Goal: Task Accomplishment & Management: Complete application form

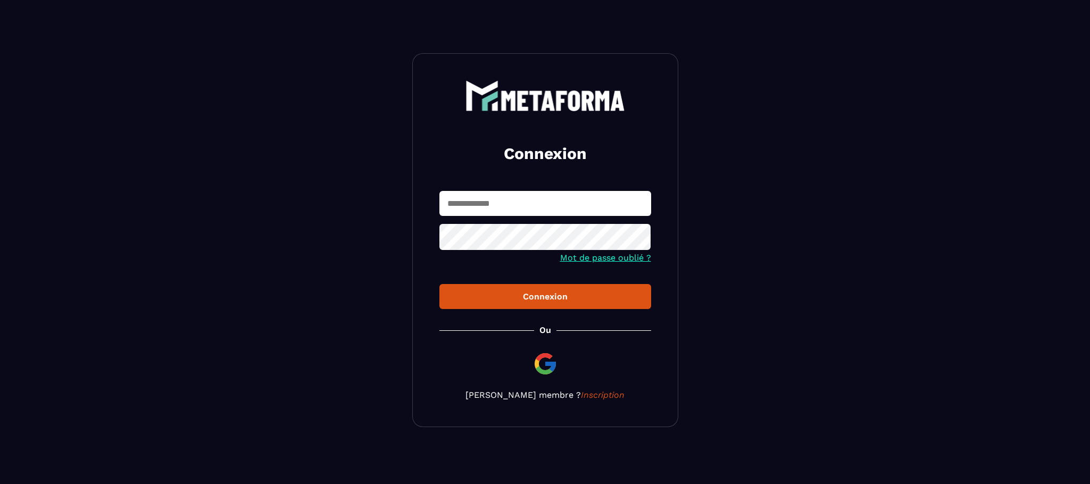
type input "**********"
click at [522, 302] on div "Connexion" at bounding box center [545, 296] width 195 height 10
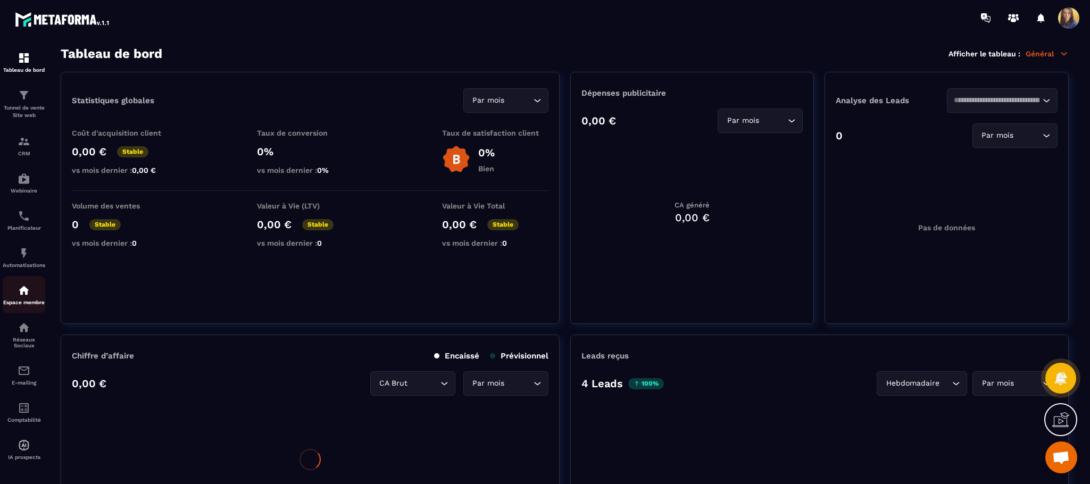
click at [27, 297] on img at bounding box center [24, 290] width 13 height 13
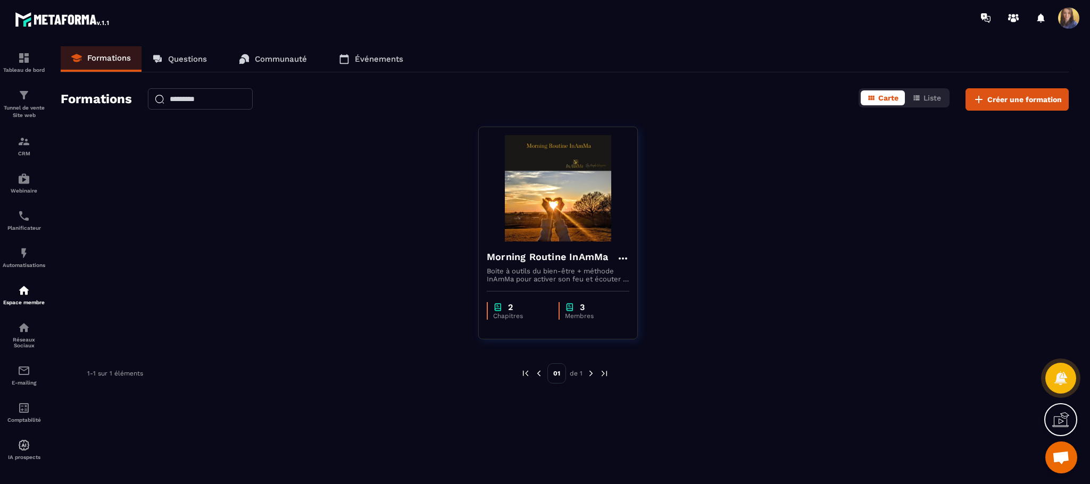
click at [391, 56] on p "Événements" at bounding box center [379, 59] width 48 height 10
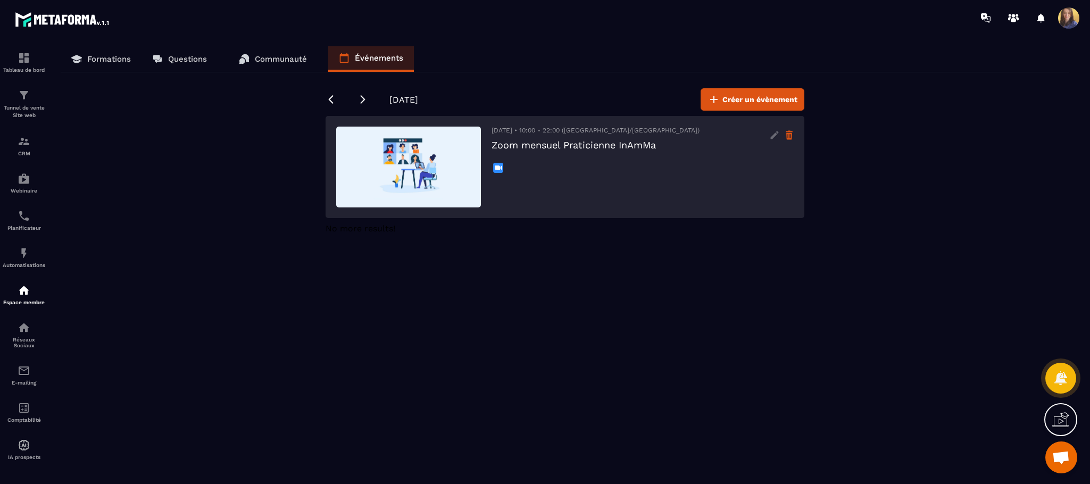
click at [791, 136] on icon at bounding box center [789, 136] width 6 height 7
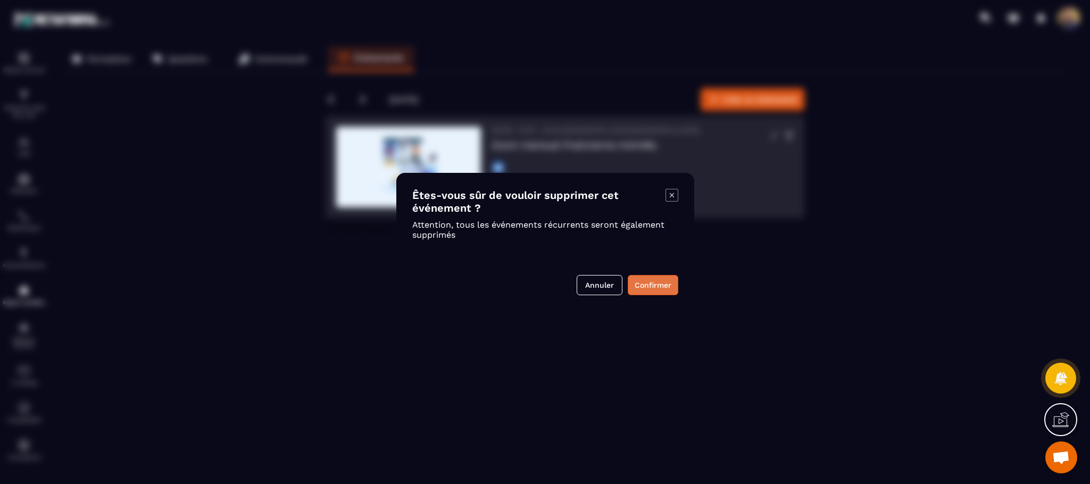
click at [634, 278] on button "Confirmer" at bounding box center [653, 285] width 51 height 20
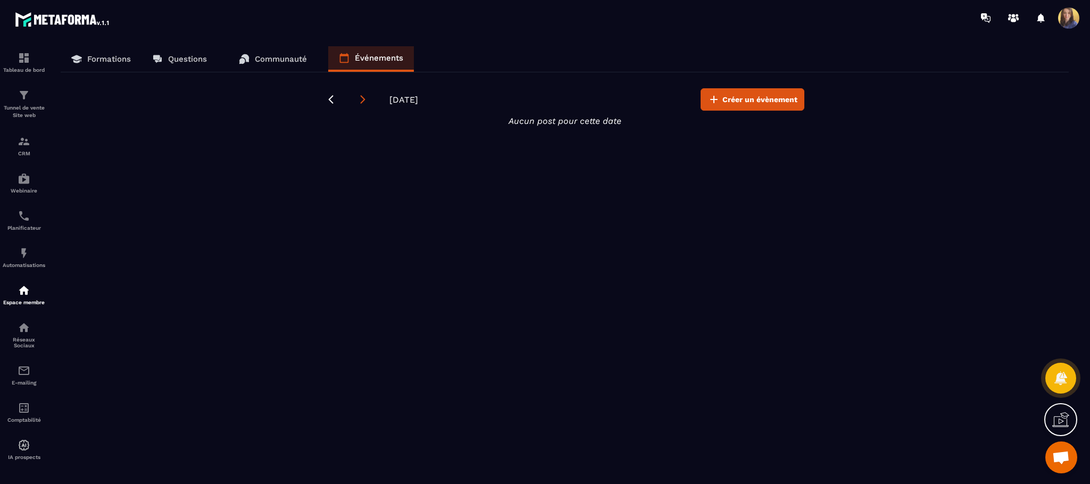
click at [367, 102] on icon at bounding box center [362, 99] width 11 height 11
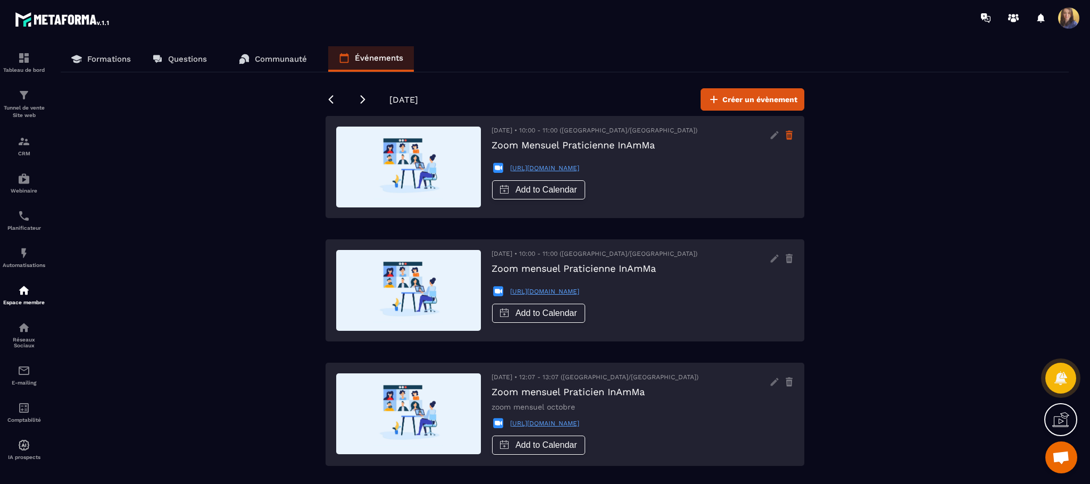
click at [788, 134] on icon at bounding box center [789, 136] width 6 height 7
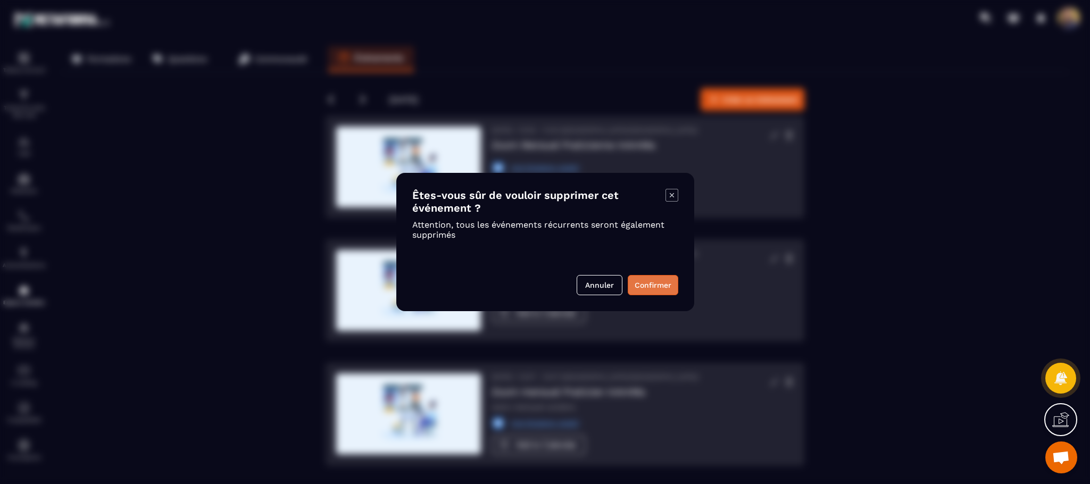
click at [663, 275] on button "Confirmer" at bounding box center [653, 285] width 51 height 20
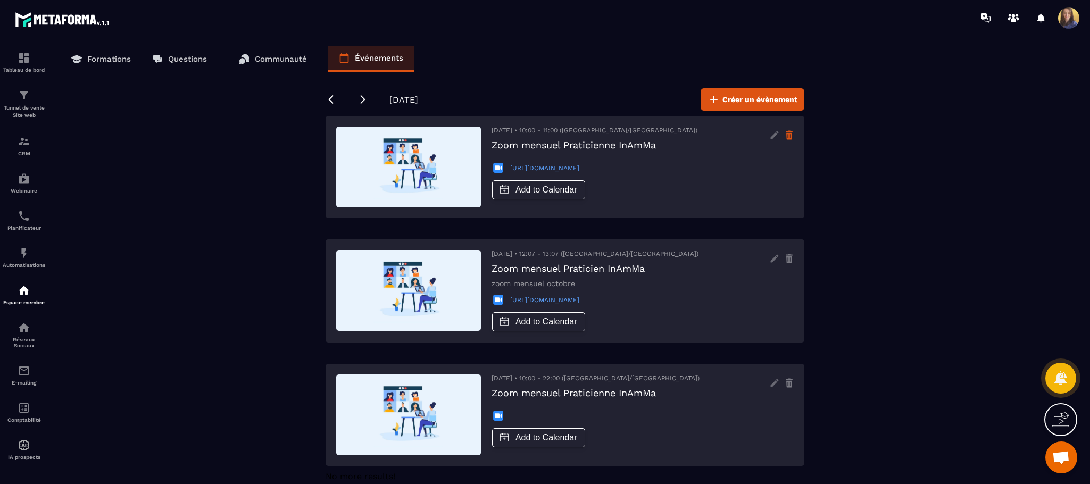
click at [790, 135] on icon at bounding box center [788, 135] width 9 height 17
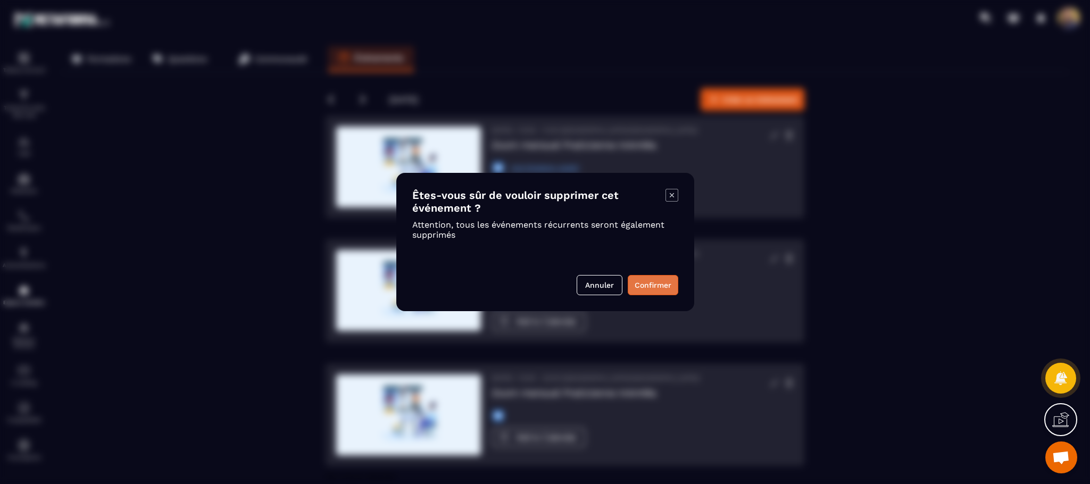
click at [650, 281] on button "Confirmer" at bounding box center [653, 285] width 51 height 20
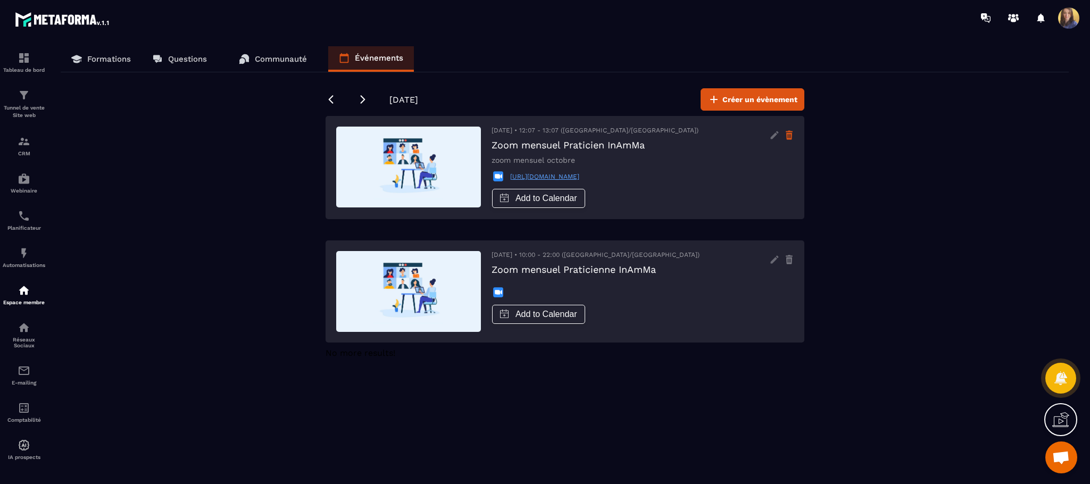
click at [785, 127] on icon at bounding box center [788, 135] width 9 height 17
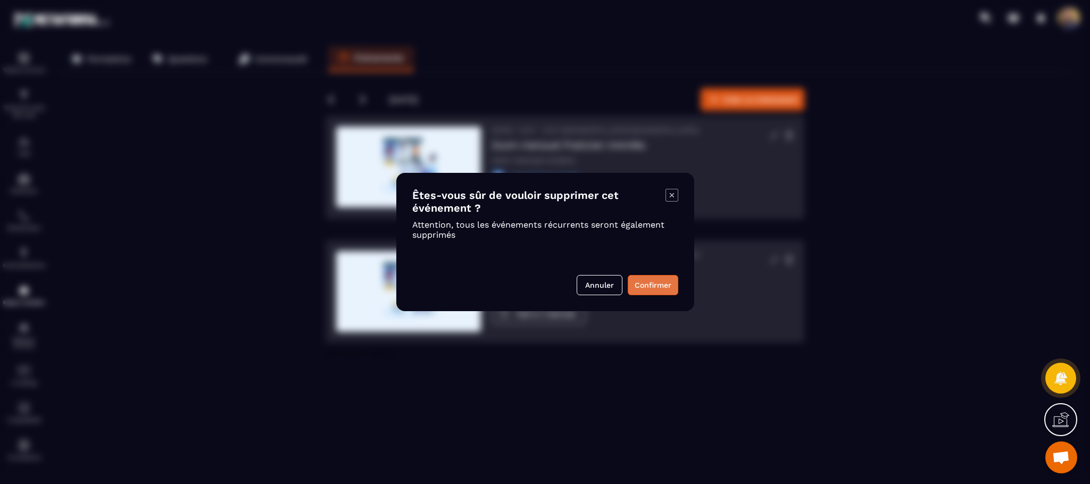
click at [656, 287] on button "Confirmer" at bounding box center [653, 285] width 51 height 20
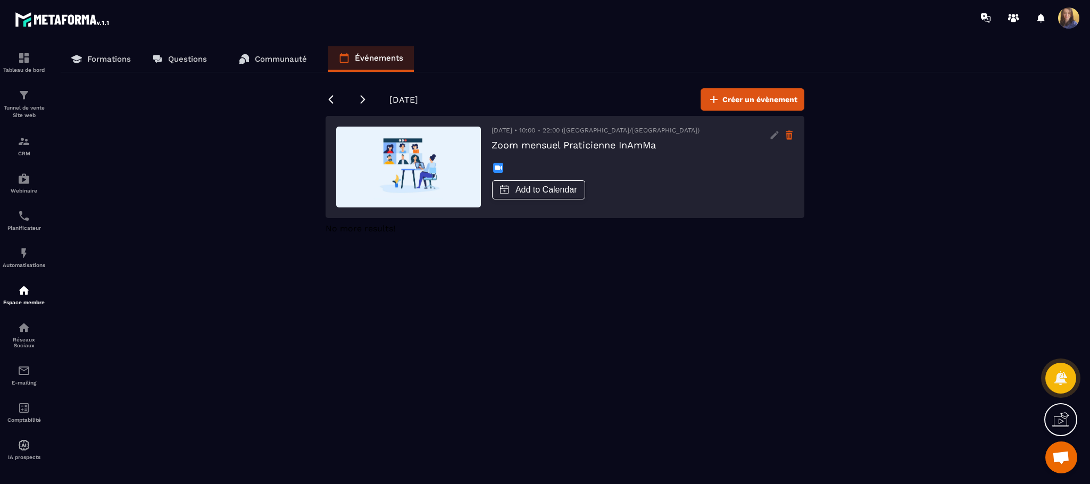
click at [790, 132] on g at bounding box center [789, 135] width 7 height 9
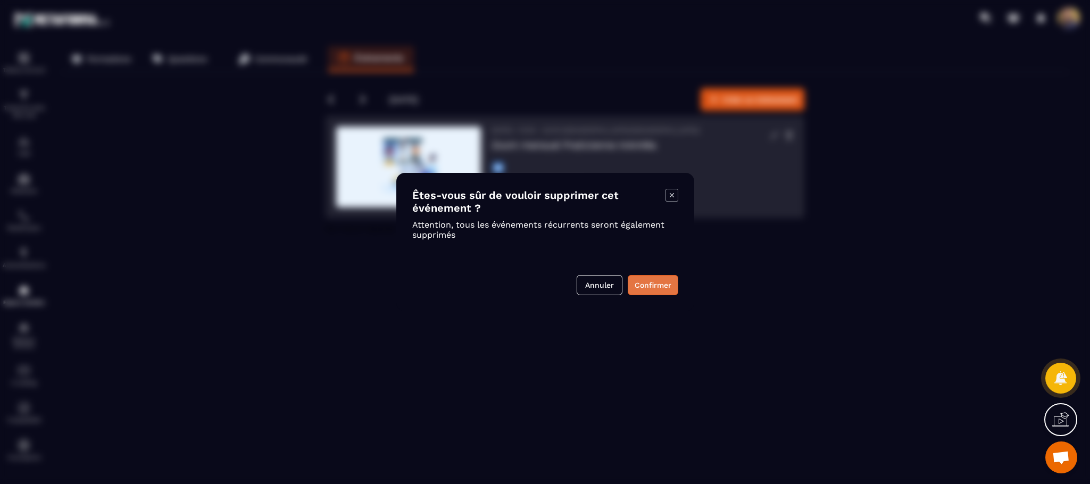
click at [648, 286] on button "Confirmer" at bounding box center [653, 285] width 51 height 20
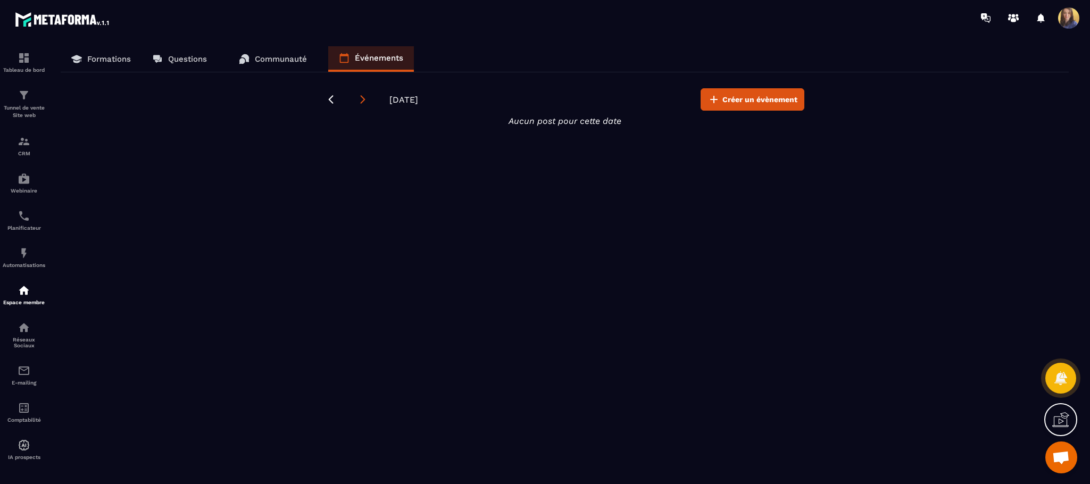
click at [362, 99] on icon at bounding box center [362, 99] width 11 height 11
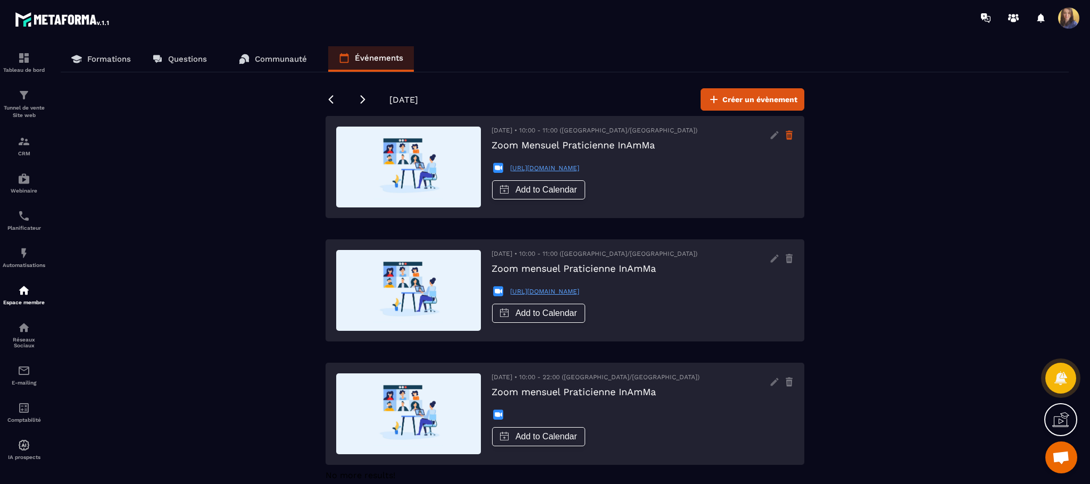
click at [787, 130] on icon at bounding box center [788, 135] width 9 height 17
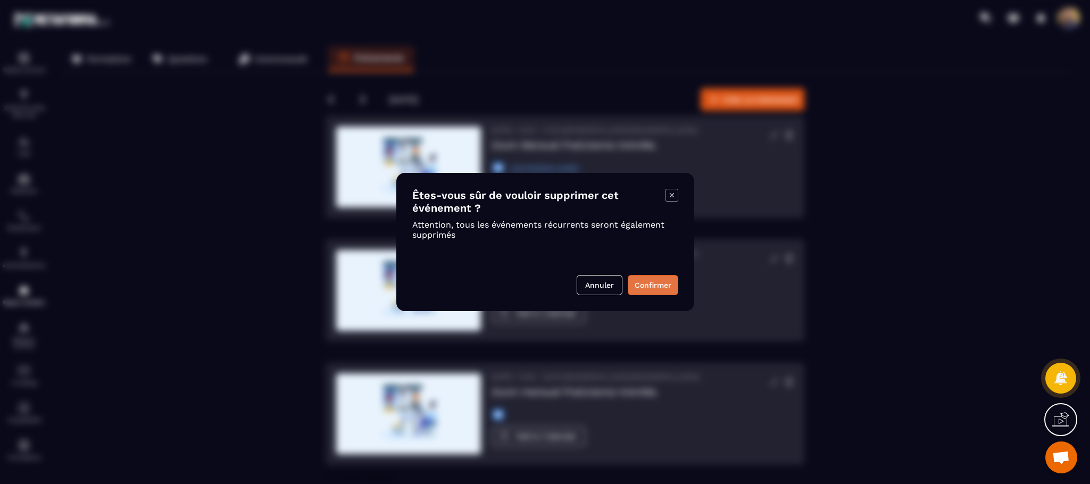
click at [648, 286] on button "Confirmer" at bounding box center [653, 285] width 51 height 20
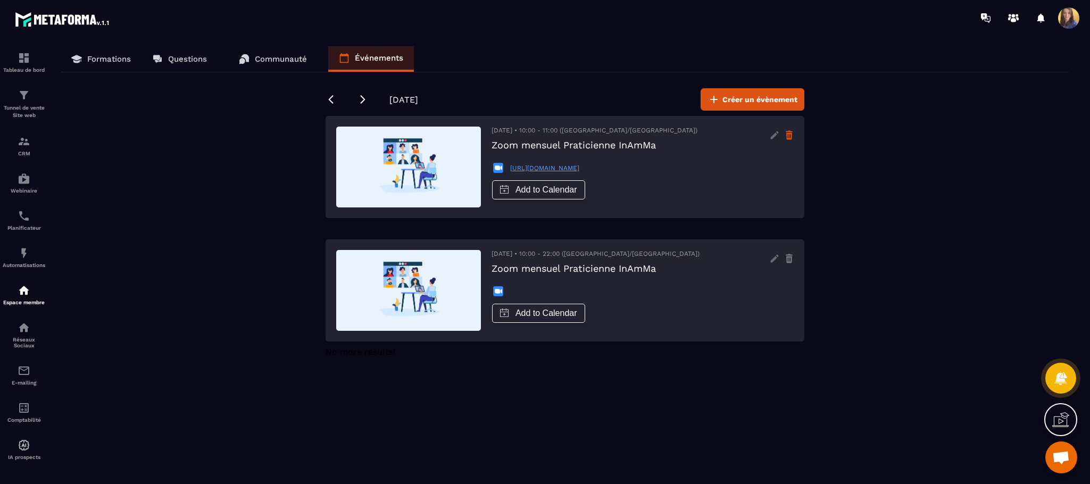
click at [789, 137] on icon at bounding box center [788, 135] width 9 height 17
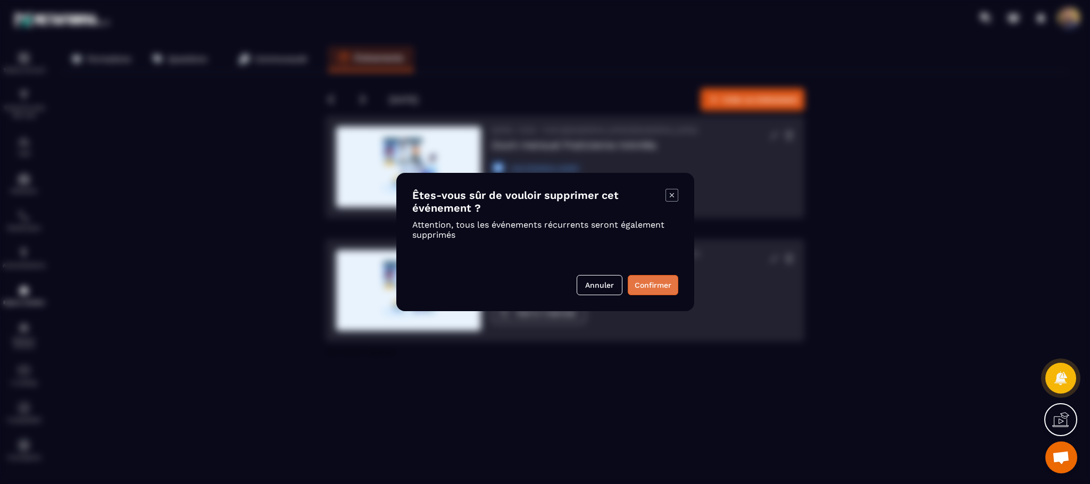
click at [658, 287] on button "Confirmer" at bounding box center [653, 285] width 51 height 20
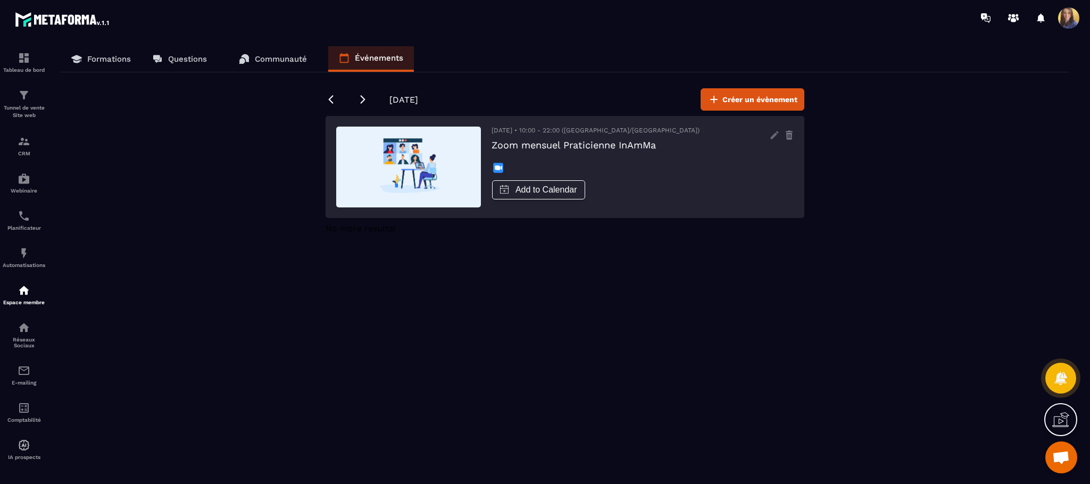
click at [793, 131] on div "[DATE] • 10:00 - 22:00 ([GEOGRAPHIC_DATA]/[GEOGRAPHIC_DATA]) Zoom mensuel Prati…" at bounding box center [564, 167] width 479 height 102
click at [788, 132] on g at bounding box center [789, 135] width 7 height 9
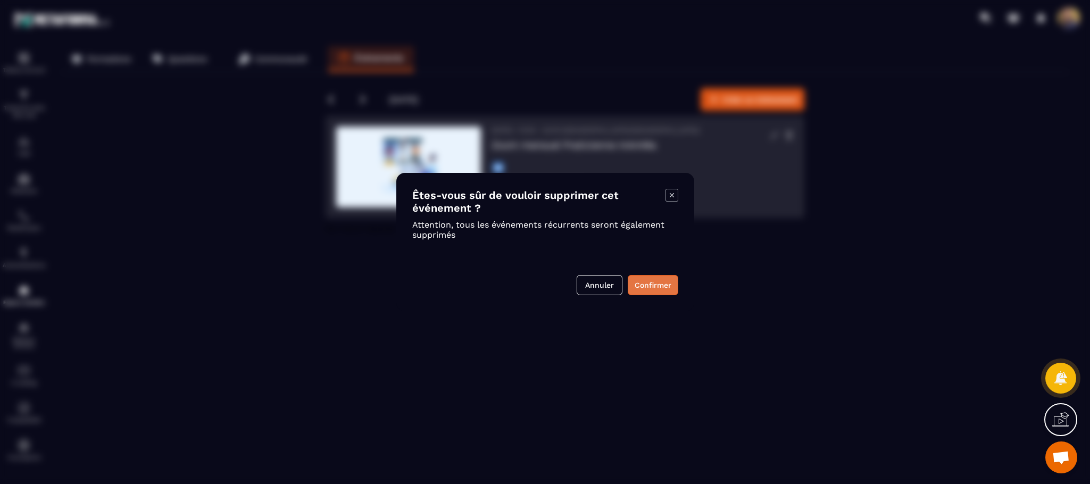
click at [656, 282] on button "Confirmer" at bounding box center [653, 285] width 51 height 20
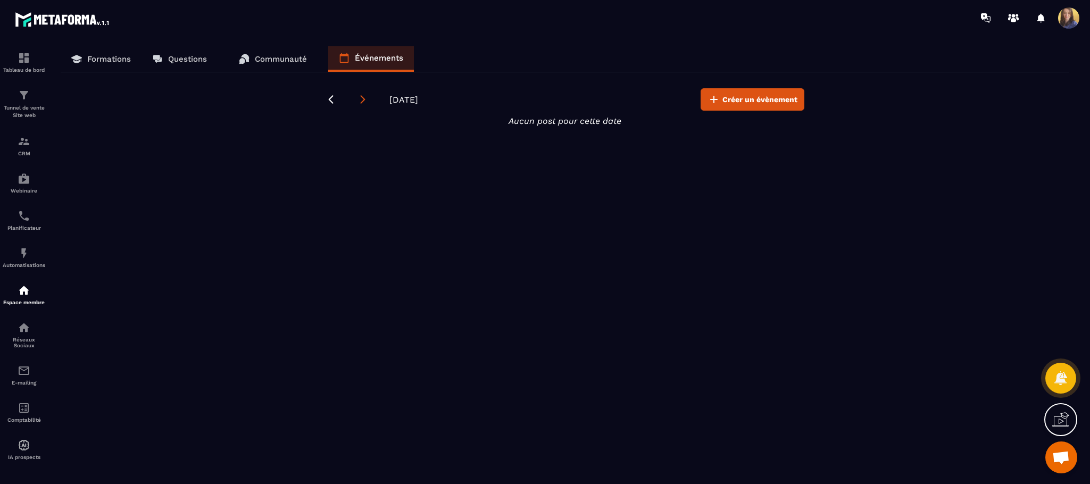
click at [361, 96] on icon at bounding box center [362, 99] width 11 height 11
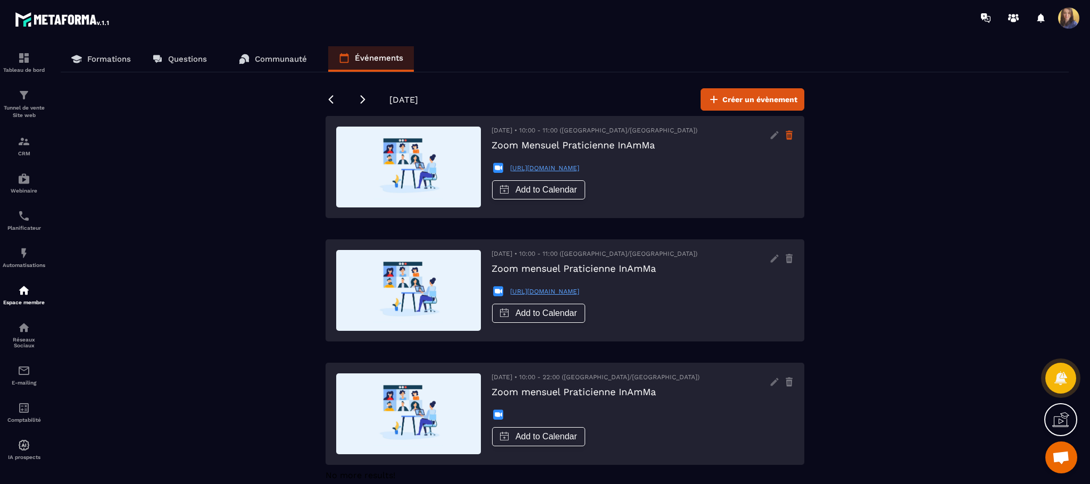
click at [791, 131] on icon at bounding box center [788, 135] width 9 height 17
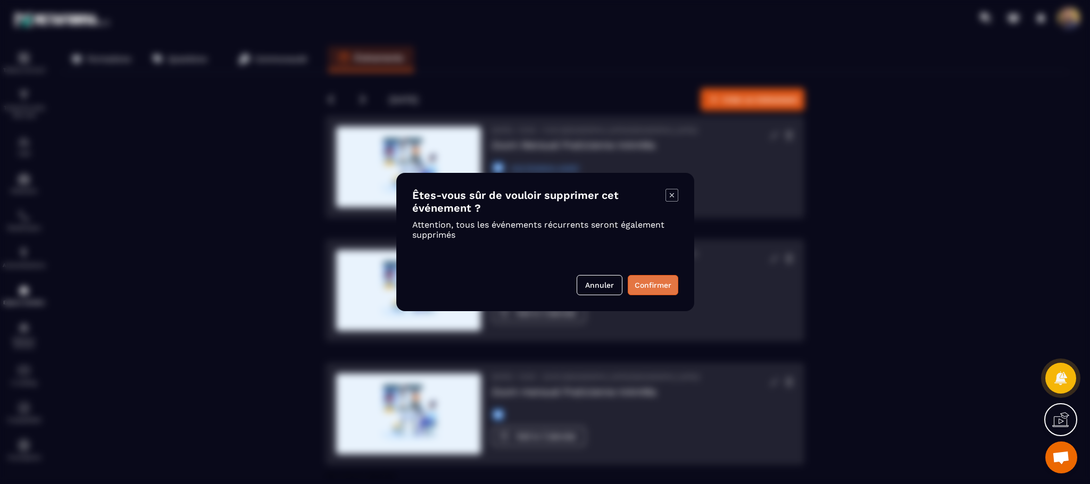
click at [658, 286] on button "Confirmer" at bounding box center [653, 285] width 51 height 20
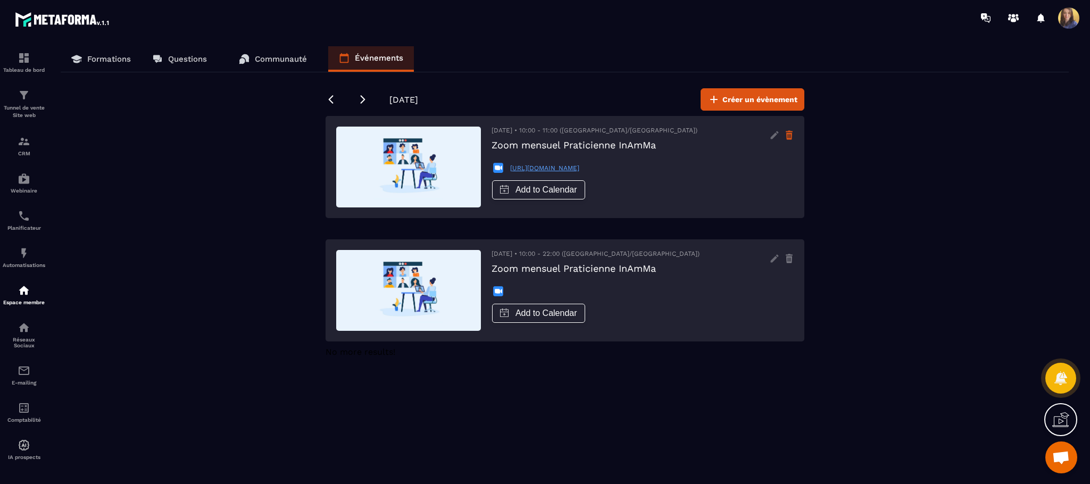
click at [789, 133] on icon at bounding box center [789, 136] width 6 height 7
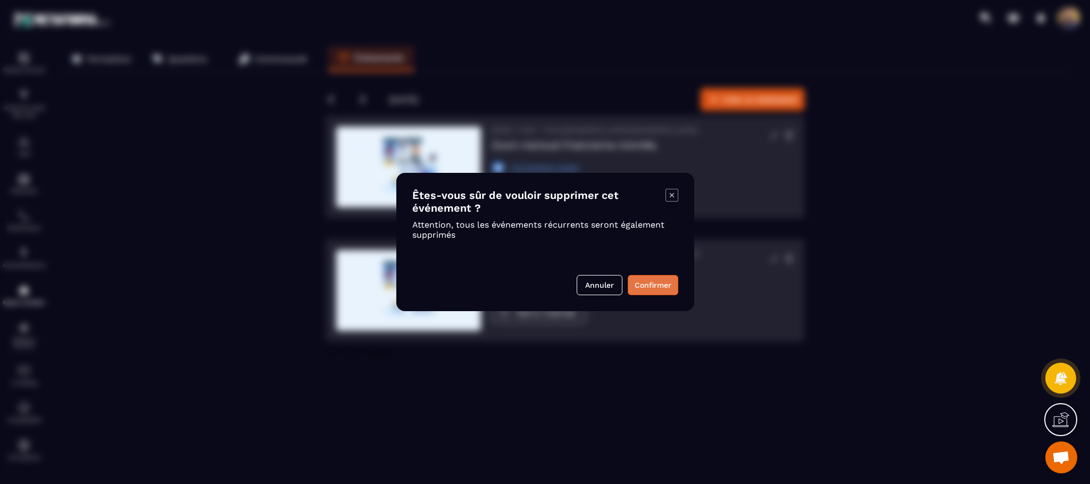
click at [657, 277] on button "Confirmer" at bounding box center [653, 285] width 51 height 20
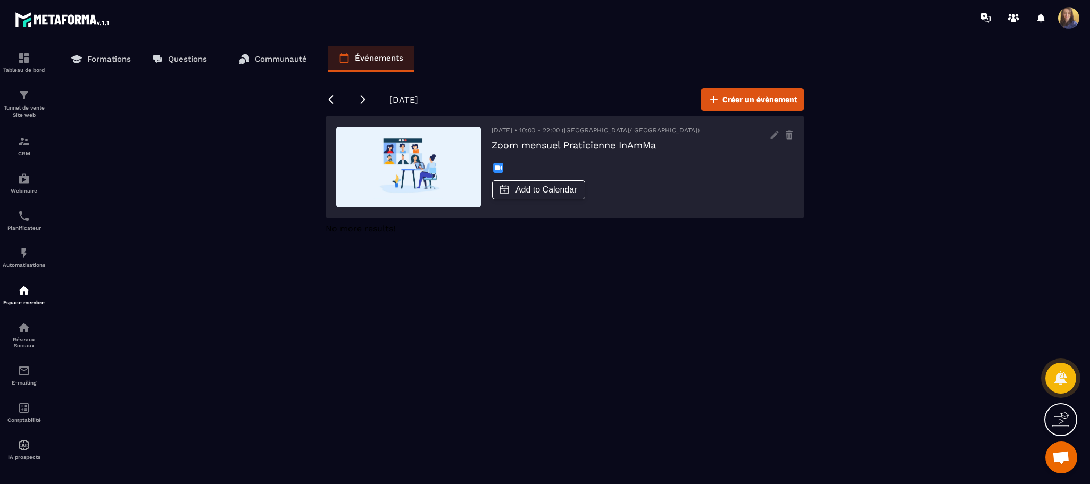
click at [787, 125] on div "[DATE] • 10:00 - 22:00 ([GEOGRAPHIC_DATA]/[GEOGRAPHIC_DATA]) Zoom mensuel Prati…" at bounding box center [564, 167] width 479 height 102
click at [787, 136] on icon at bounding box center [789, 136] width 6 height 7
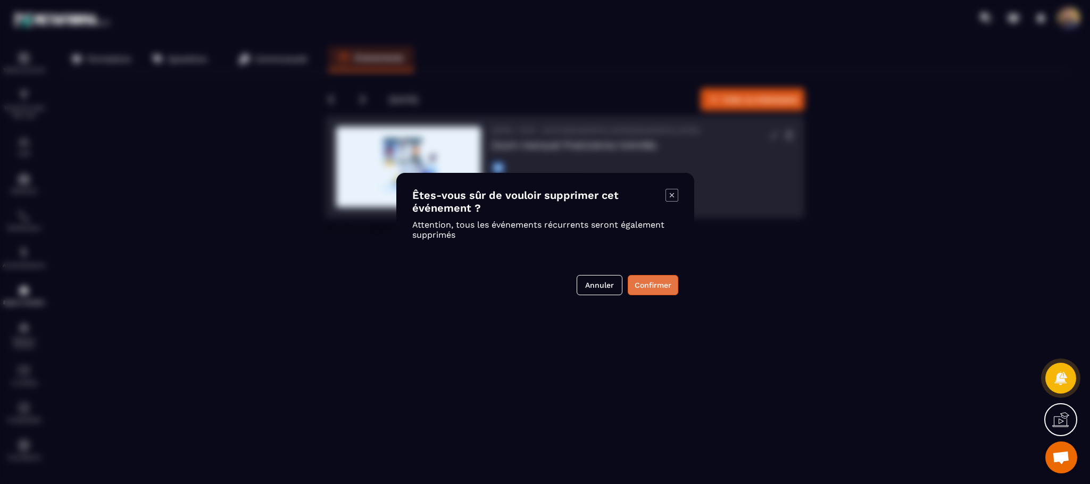
click at [651, 286] on button "Confirmer" at bounding box center [653, 285] width 51 height 20
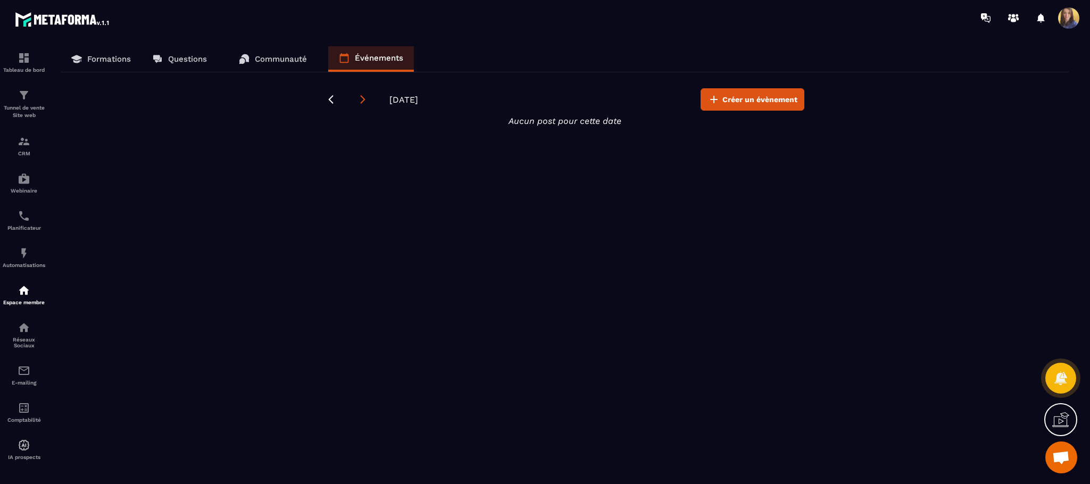
click at [365, 98] on icon at bounding box center [362, 99] width 11 height 11
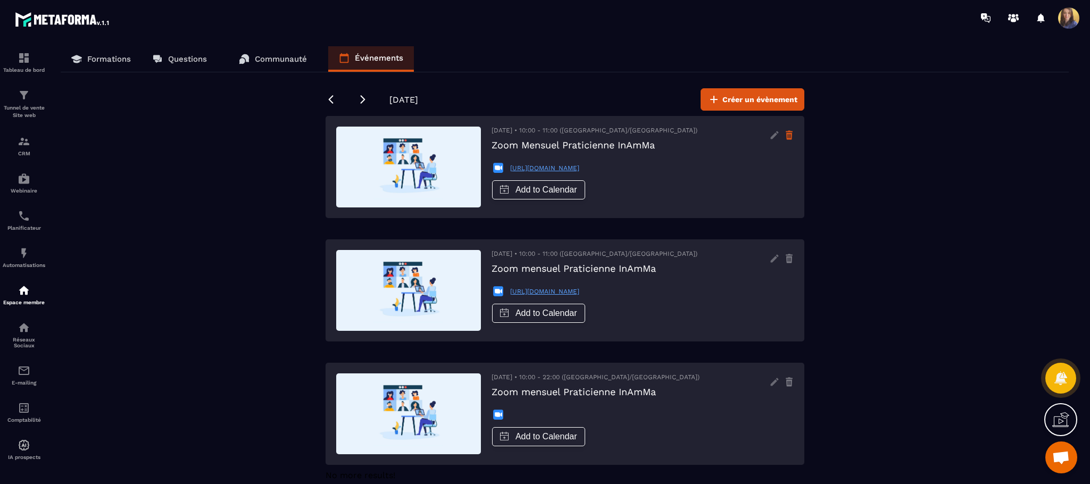
click at [788, 137] on icon at bounding box center [789, 136] width 6 height 7
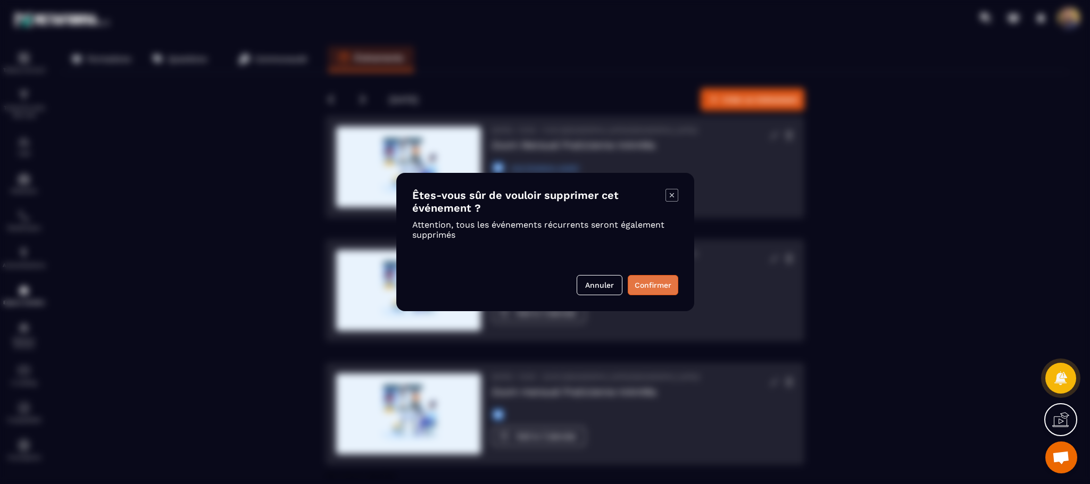
click at [659, 278] on button "Confirmer" at bounding box center [653, 285] width 51 height 20
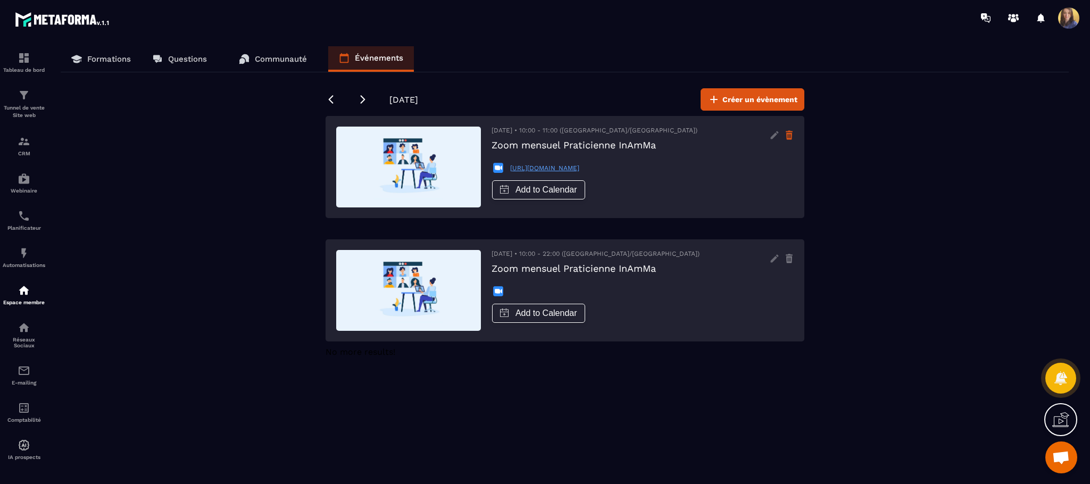
click at [790, 133] on icon at bounding box center [789, 136] width 6 height 7
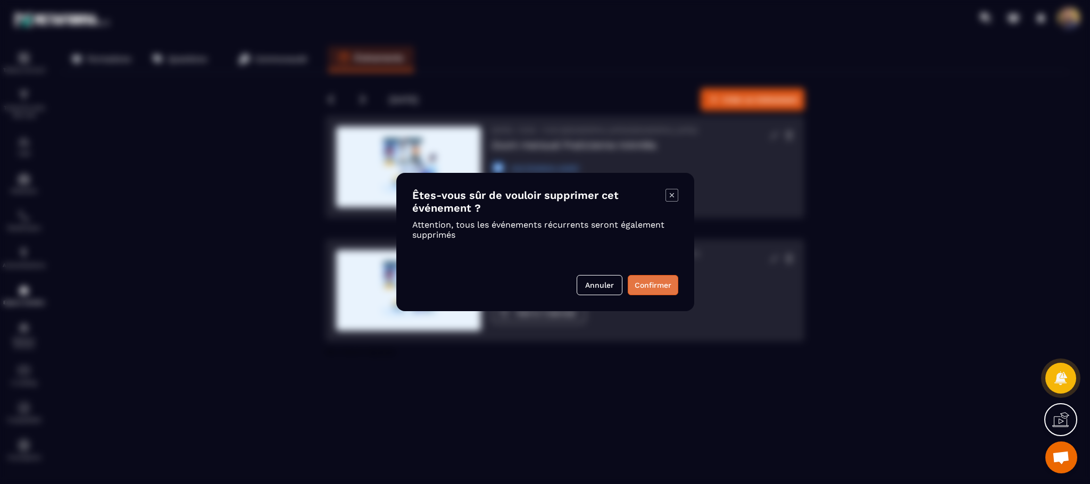
click at [640, 288] on button "Confirmer" at bounding box center [653, 285] width 51 height 20
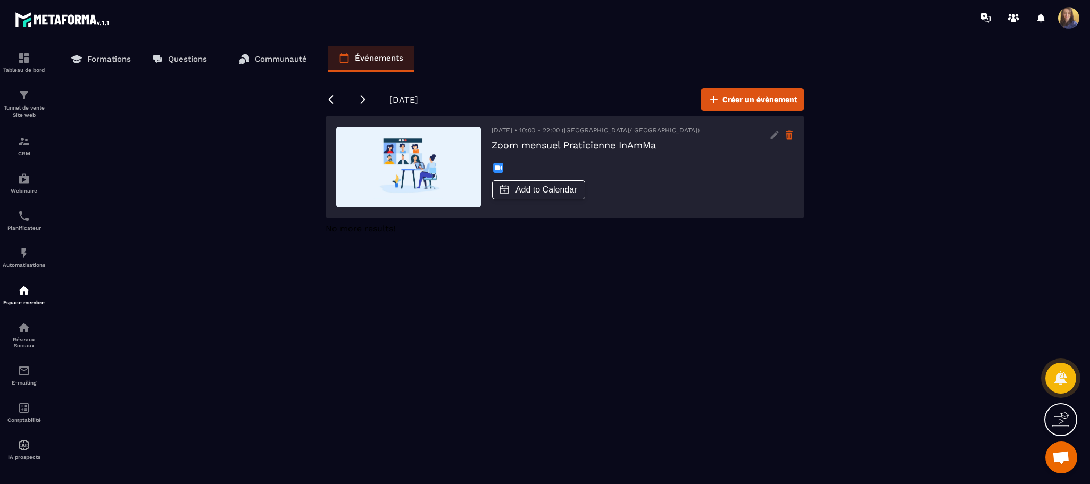
click at [785, 136] on icon at bounding box center [788, 135] width 9 height 17
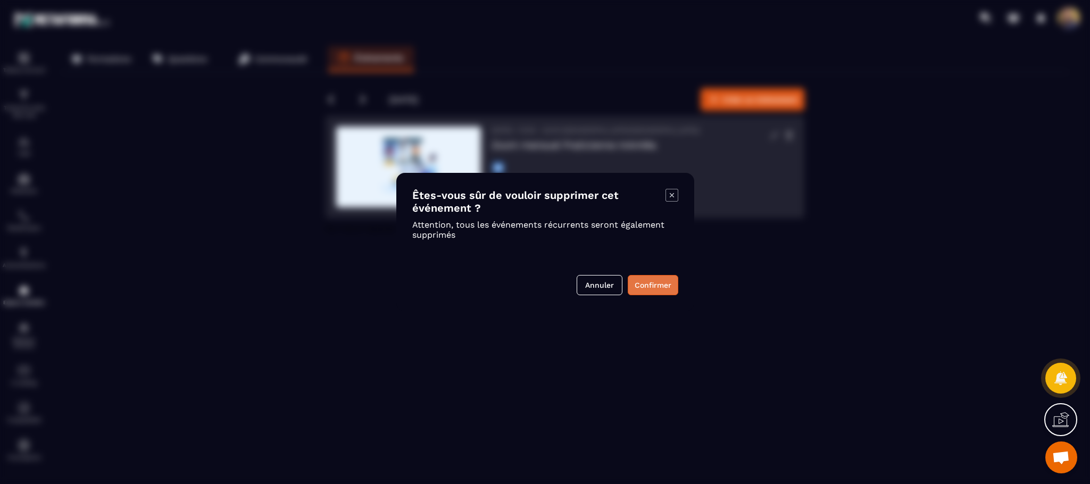
click at [656, 289] on button "Confirmer" at bounding box center [653, 285] width 51 height 20
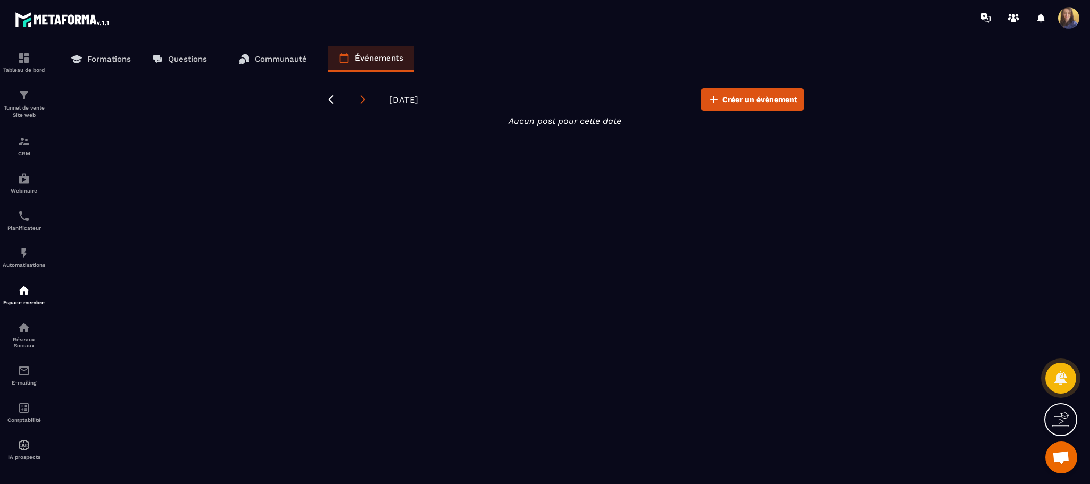
click at [361, 101] on icon at bounding box center [362, 99] width 11 height 11
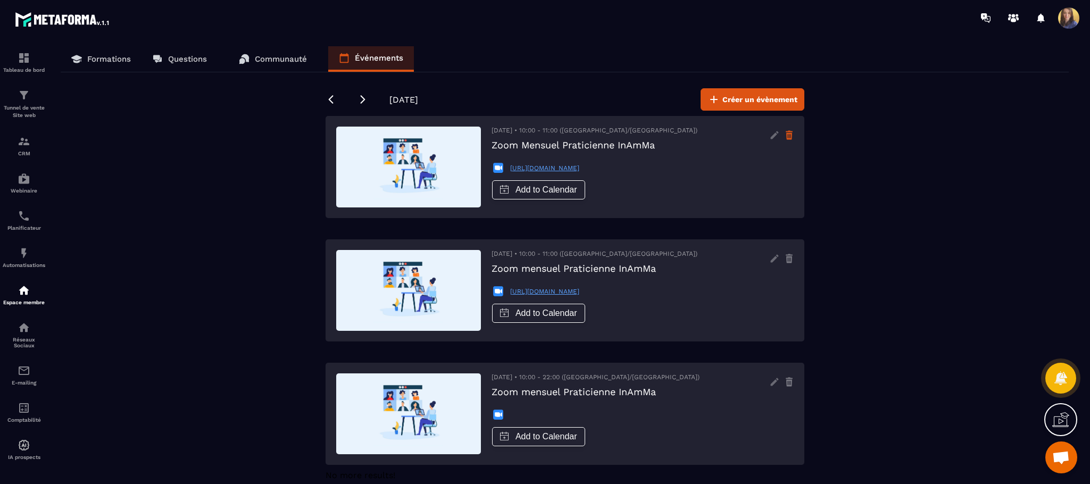
click at [785, 137] on icon at bounding box center [788, 135] width 9 height 17
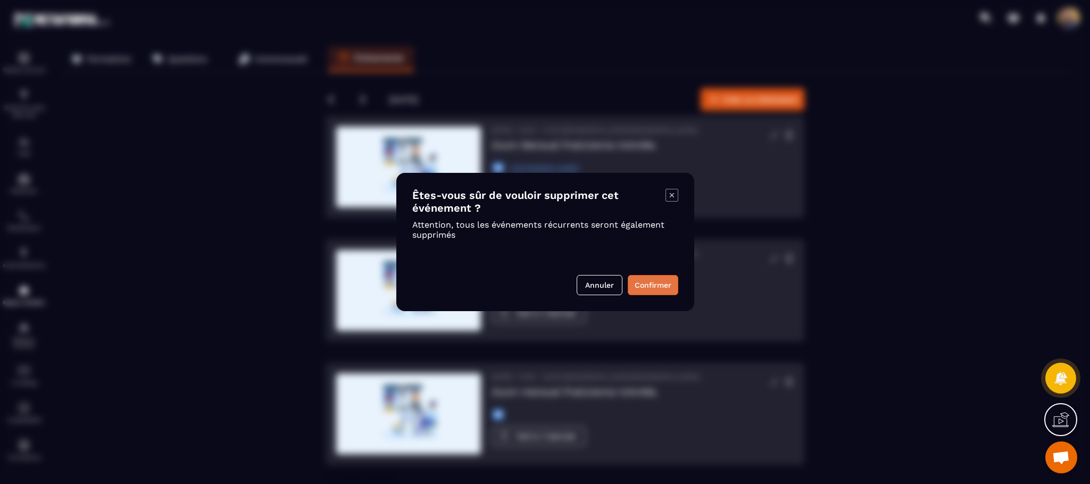
click at [658, 281] on button "Confirmer" at bounding box center [653, 285] width 51 height 20
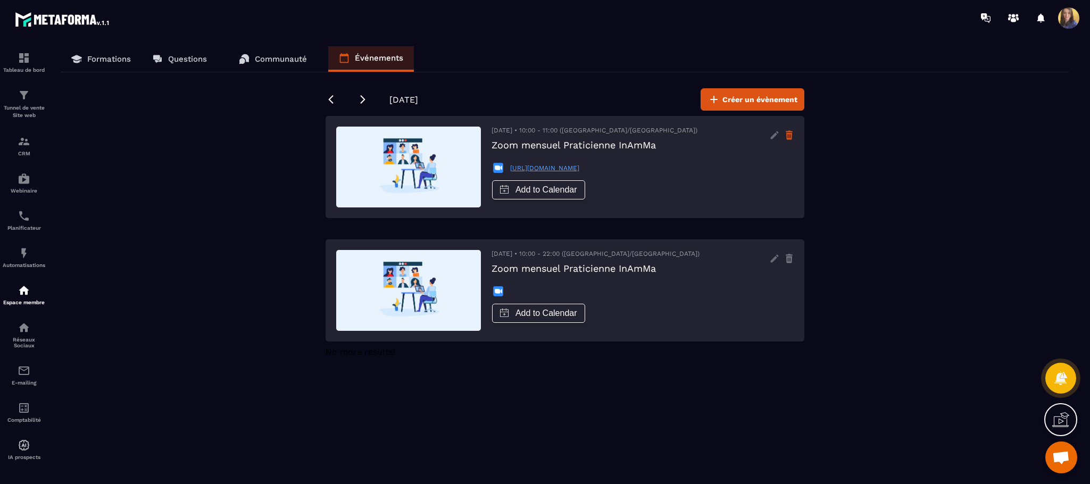
click at [789, 136] on icon at bounding box center [788, 135] width 9 height 17
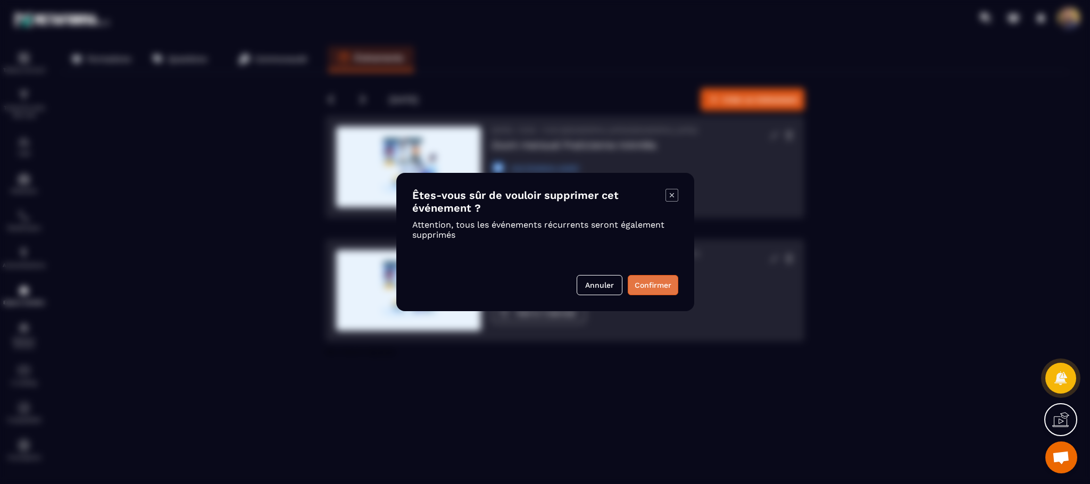
click at [646, 283] on button "Confirmer" at bounding box center [653, 285] width 51 height 20
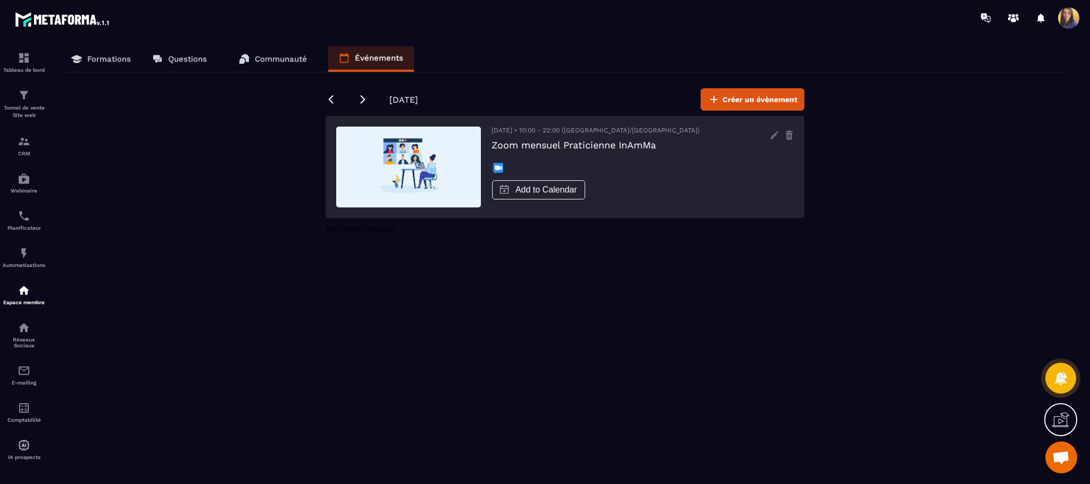
click at [786, 144] on div "[DATE] • 10:00 - 22:00 ([GEOGRAPHIC_DATA]/[GEOGRAPHIC_DATA]) Zoom mensuel Prati…" at bounding box center [564, 167] width 479 height 102
click at [786, 136] on icon at bounding box center [788, 135] width 9 height 17
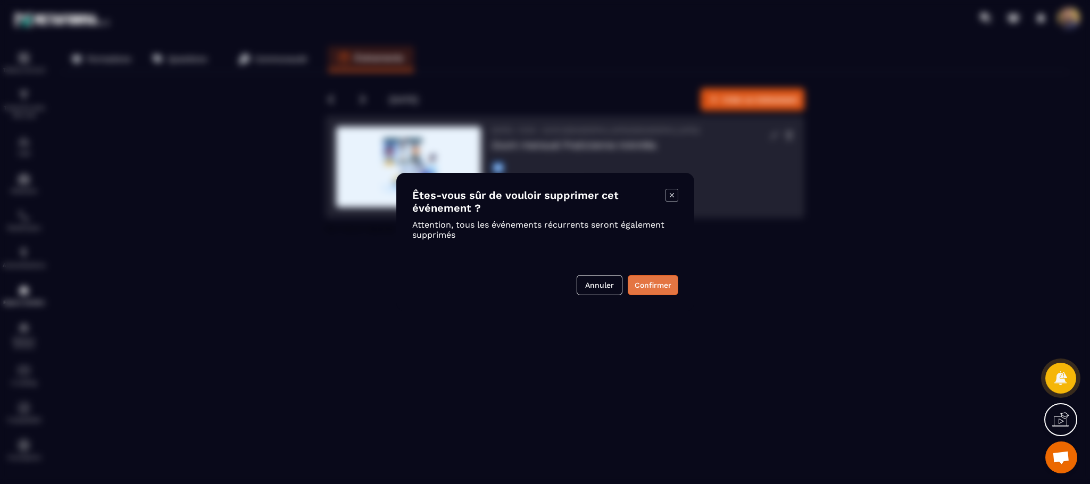
click at [653, 289] on button "Confirmer" at bounding box center [653, 285] width 51 height 20
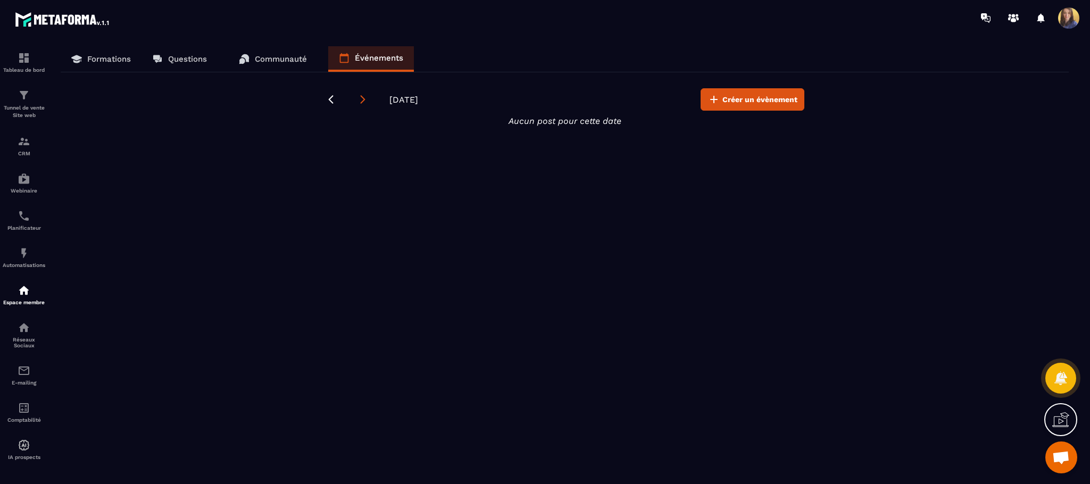
click at [360, 99] on icon at bounding box center [362, 99] width 11 height 11
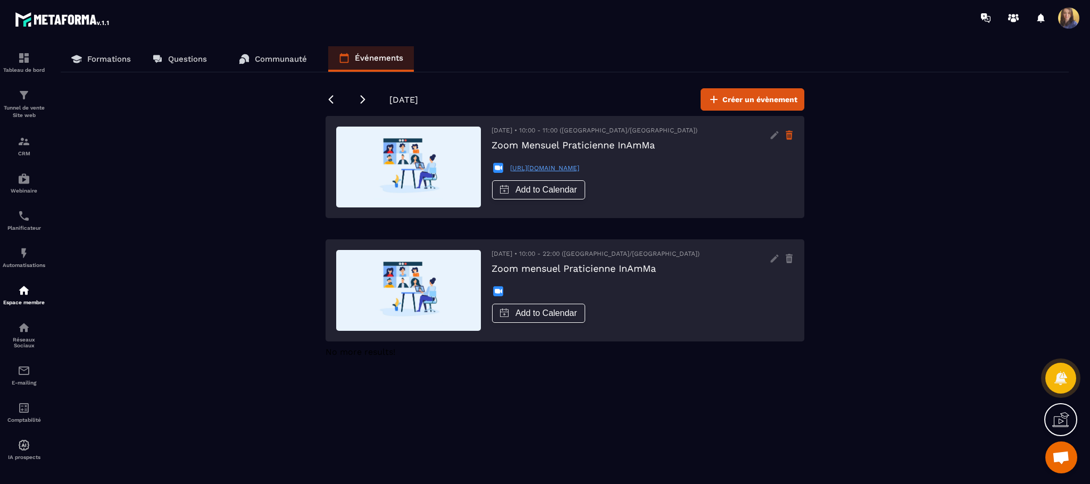
click at [790, 130] on icon at bounding box center [788, 135] width 9 height 17
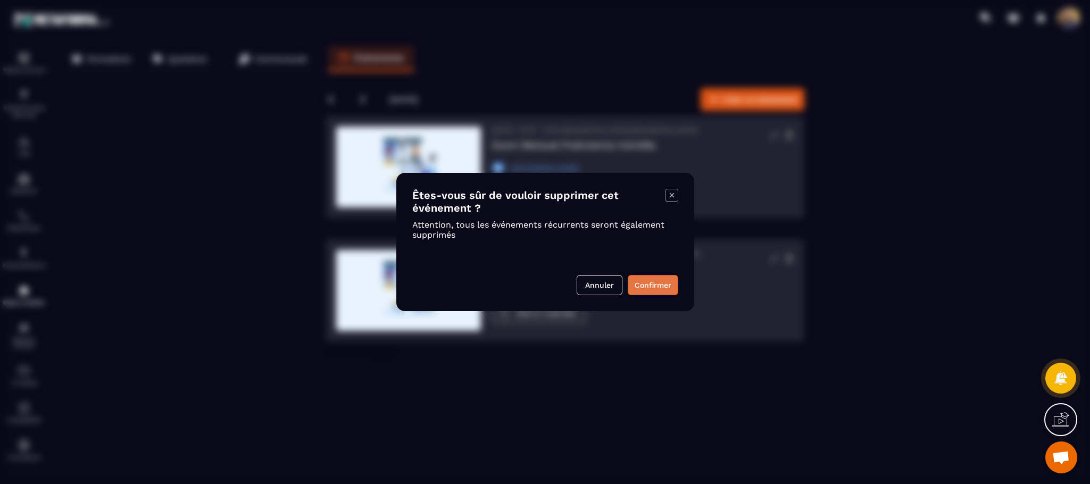
click at [649, 281] on button "Confirmer" at bounding box center [653, 285] width 51 height 20
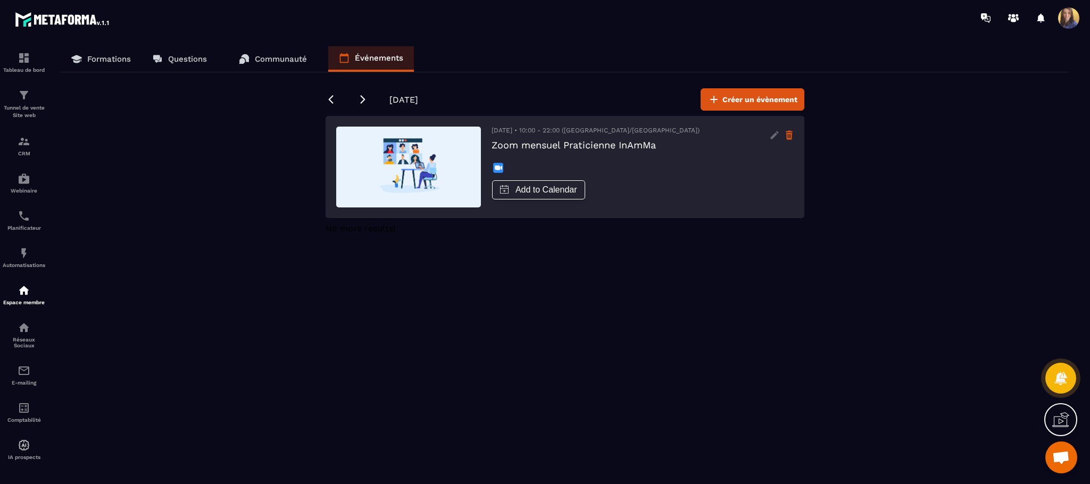
click at [792, 139] on icon at bounding box center [788, 135] width 9 height 17
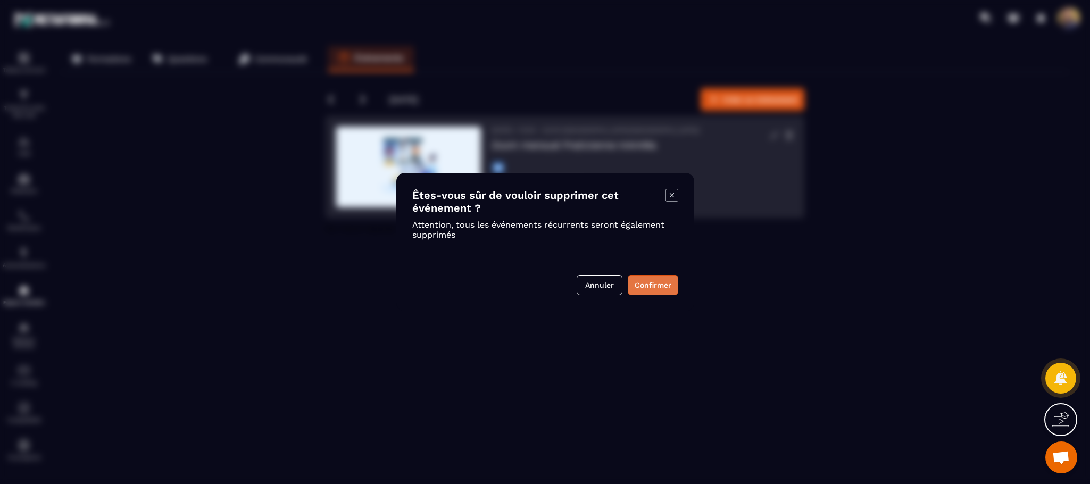
click at [656, 278] on button "Confirmer" at bounding box center [653, 285] width 51 height 20
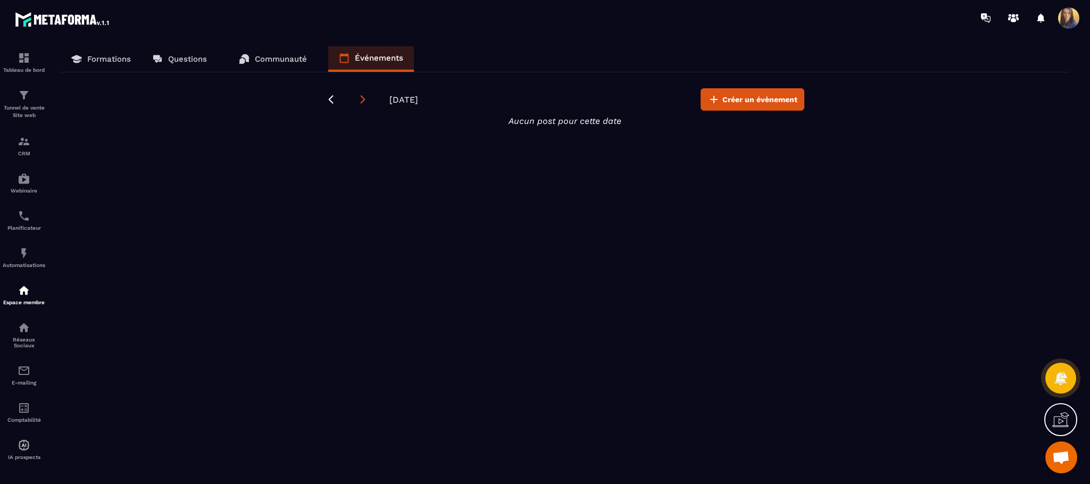
click at [360, 99] on icon at bounding box center [362, 99] width 11 height 11
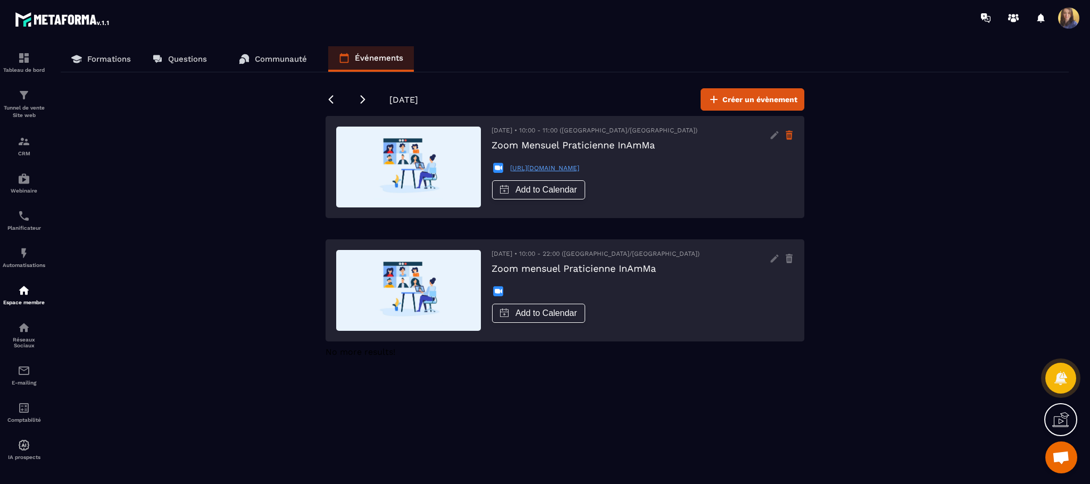
click at [786, 136] on icon at bounding box center [788, 135] width 9 height 17
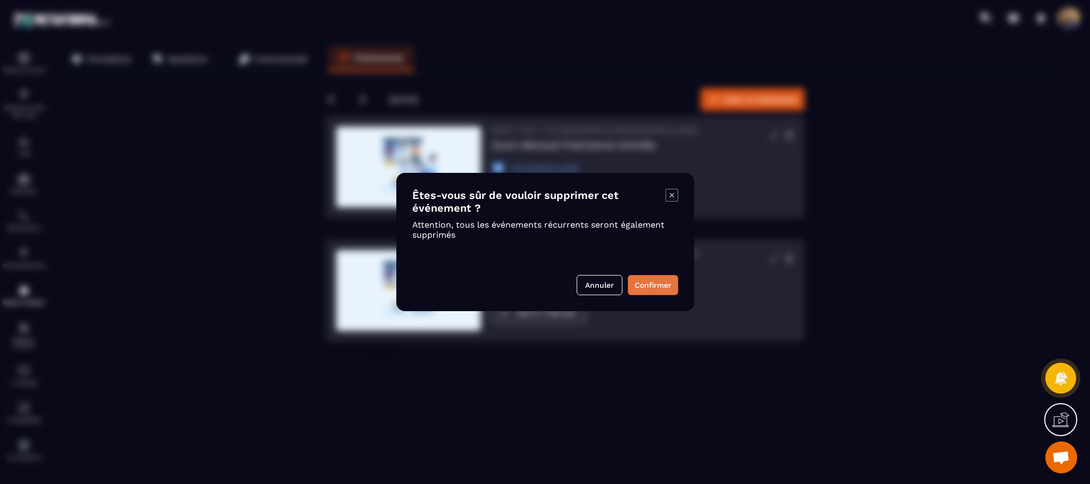
click at [664, 279] on button "Confirmer" at bounding box center [653, 285] width 51 height 20
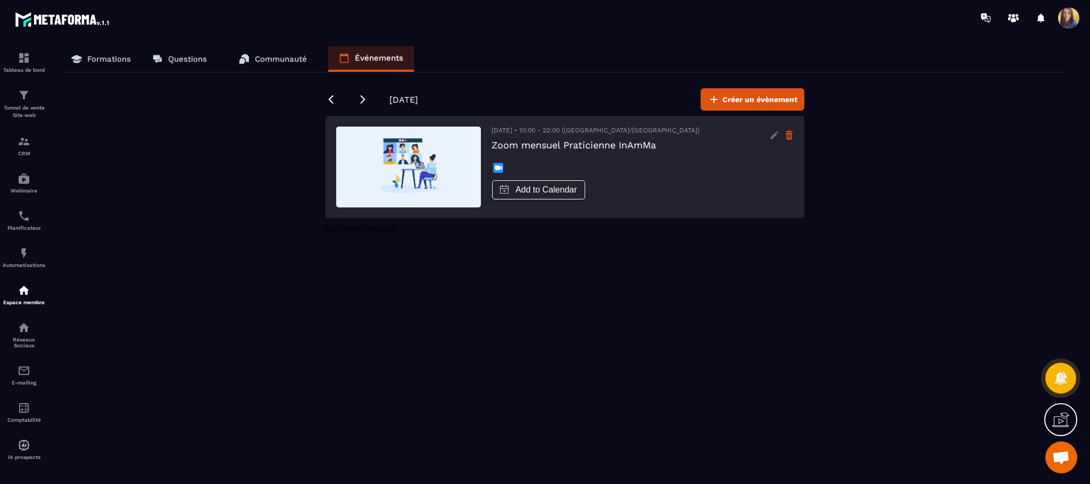
click at [788, 140] on icon at bounding box center [788, 135] width 9 height 17
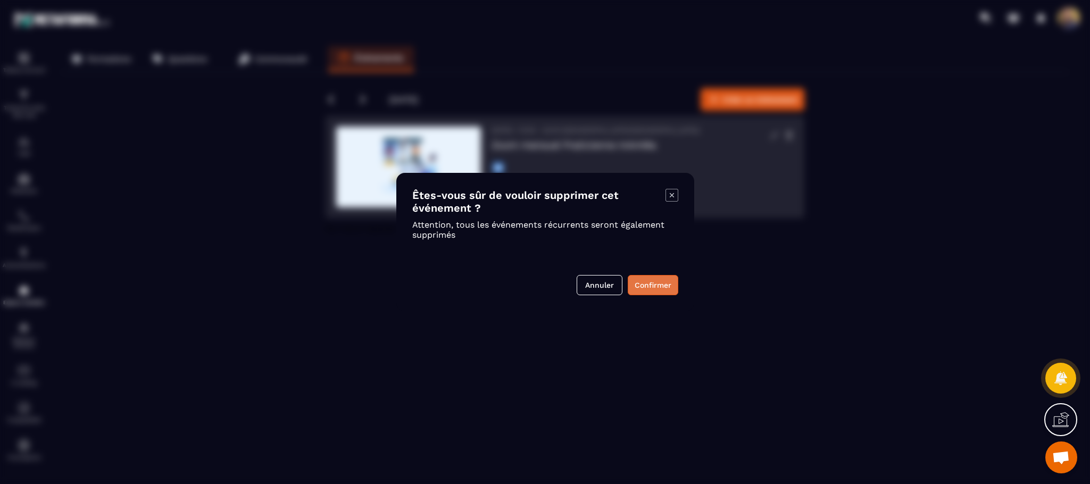
click at [653, 276] on button "Confirmer" at bounding box center [653, 285] width 51 height 20
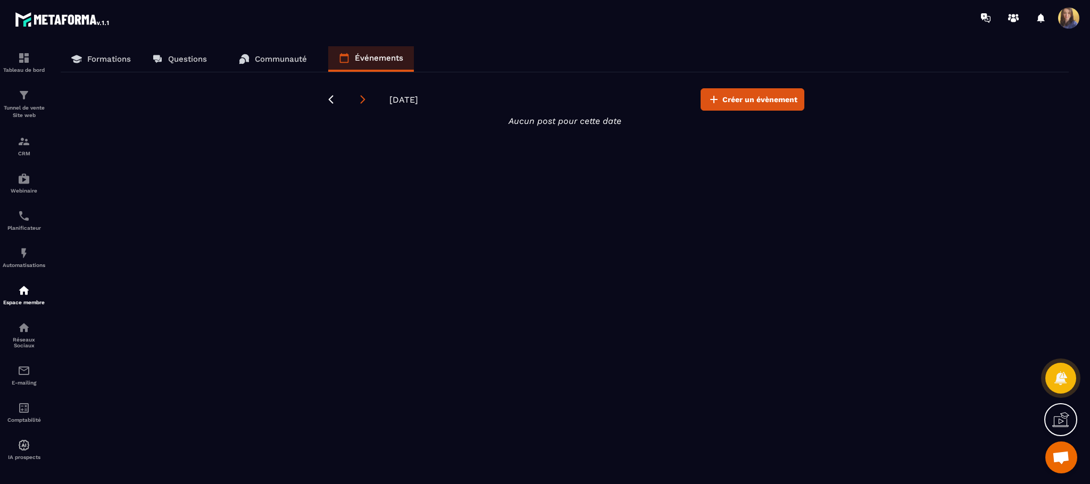
click at [360, 96] on icon at bounding box center [362, 99] width 11 height 11
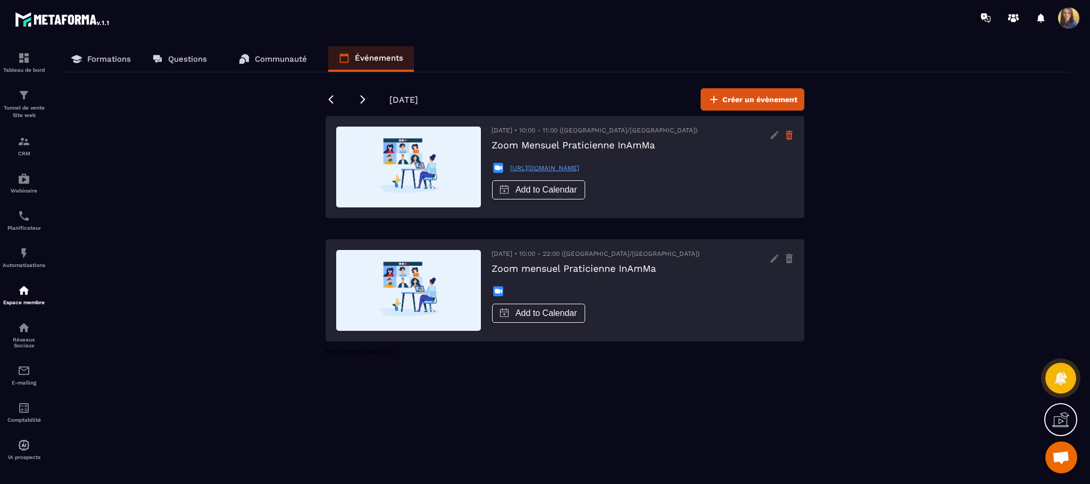
click at [787, 135] on icon at bounding box center [789, 136] width 6 height 7
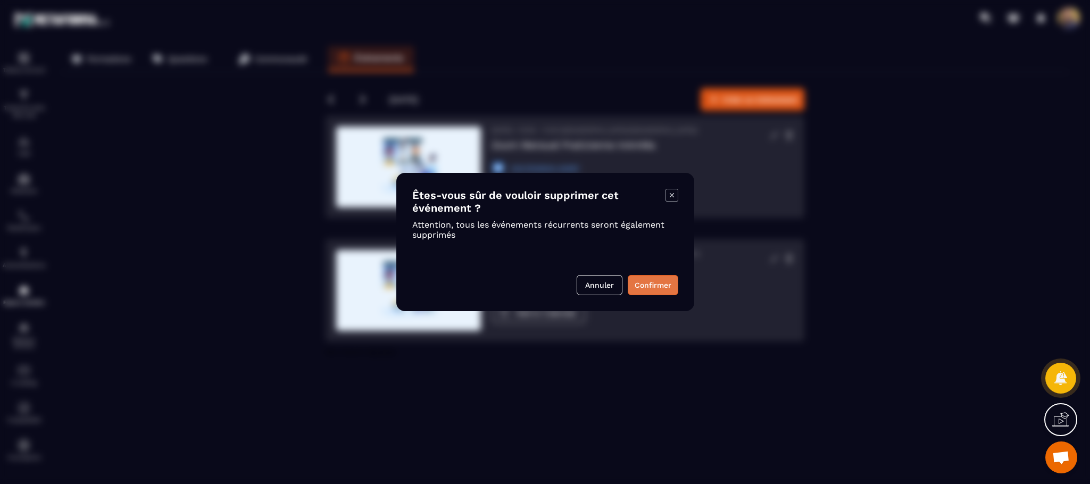
click at [669, 286] on button "Confirmer" at bounding box center [653, 285] width 51 height 20
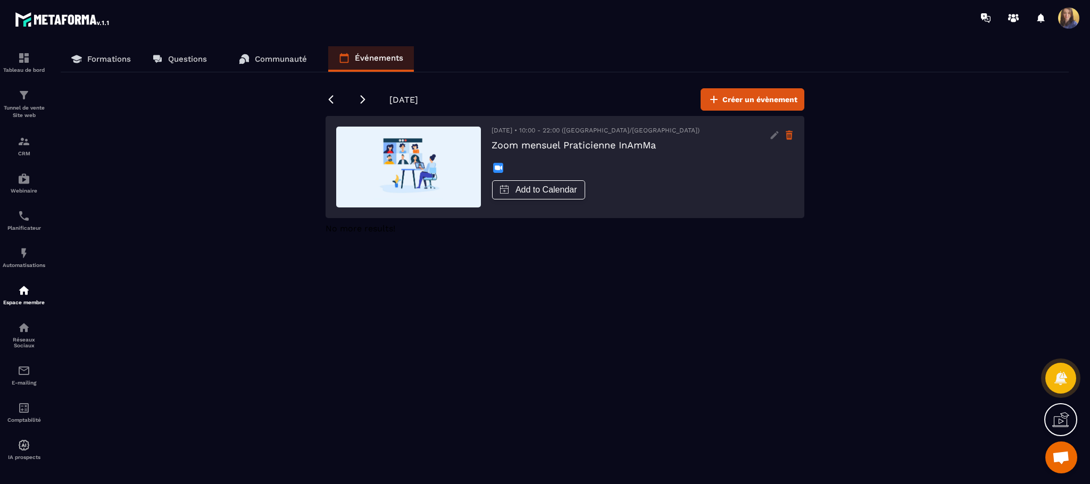
click at [790, 137] on icon at bounding box center [789, 136] width 6 height 7
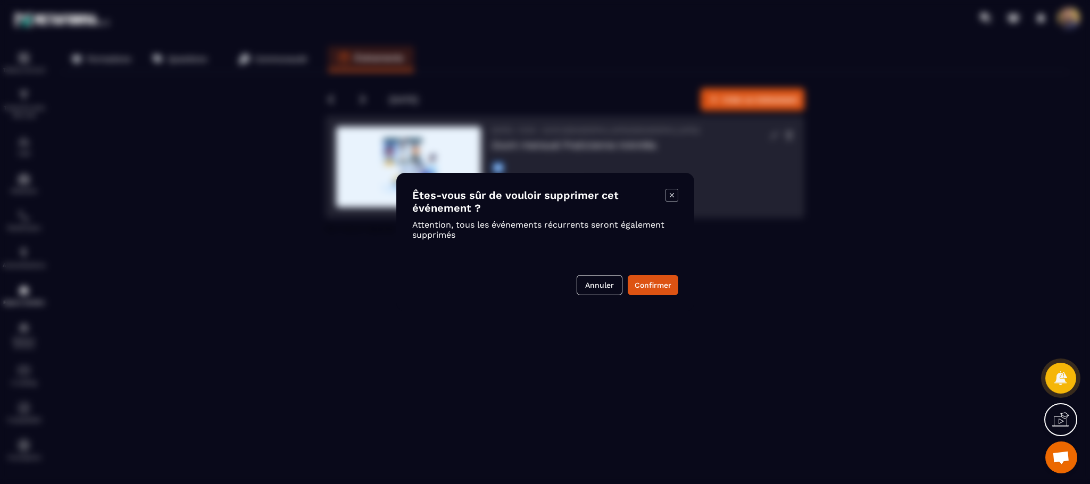
click at [656, 270] on div "Êtes-vous sûr de vouloir supprimer cet événement ? Attention, tous les événemen…" at bounding box center [545, 242] width 298 height 138
click at [656, 281] on button "Confirmer" at bounding box center [653, 285] width 51 height 20
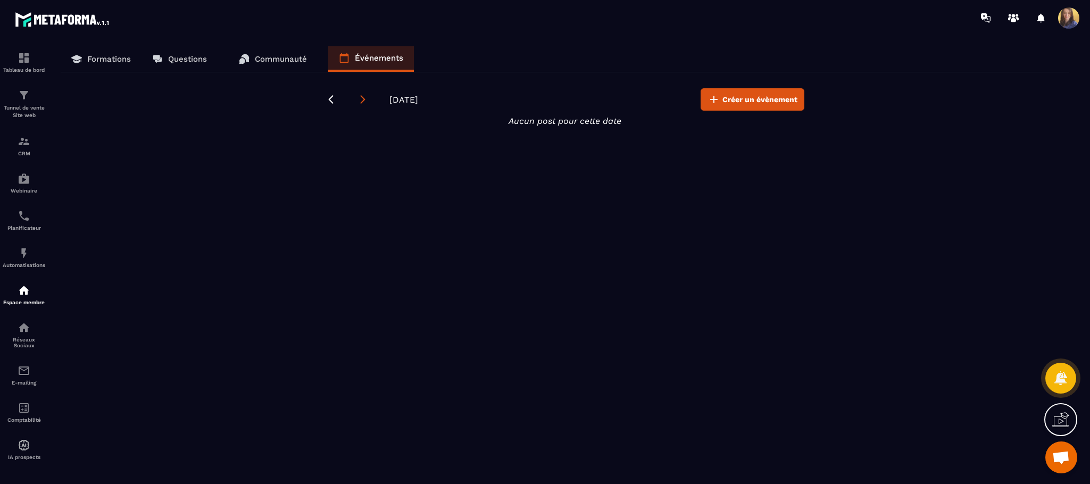
click at [362, 99] on icon at bounding box center [362, 99] width 11 height 11
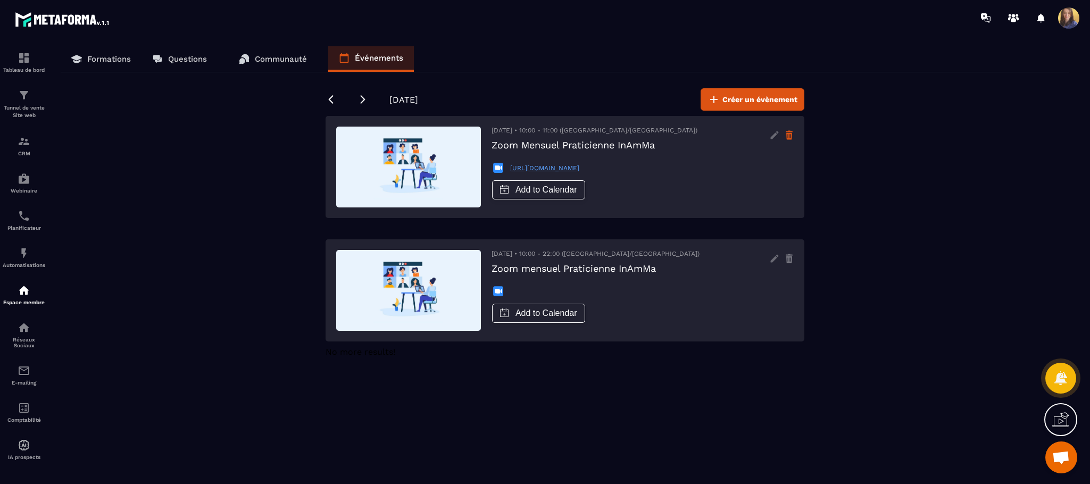
click at [789, 132] on icon at bounding box center [789, 132] width 7 height 2
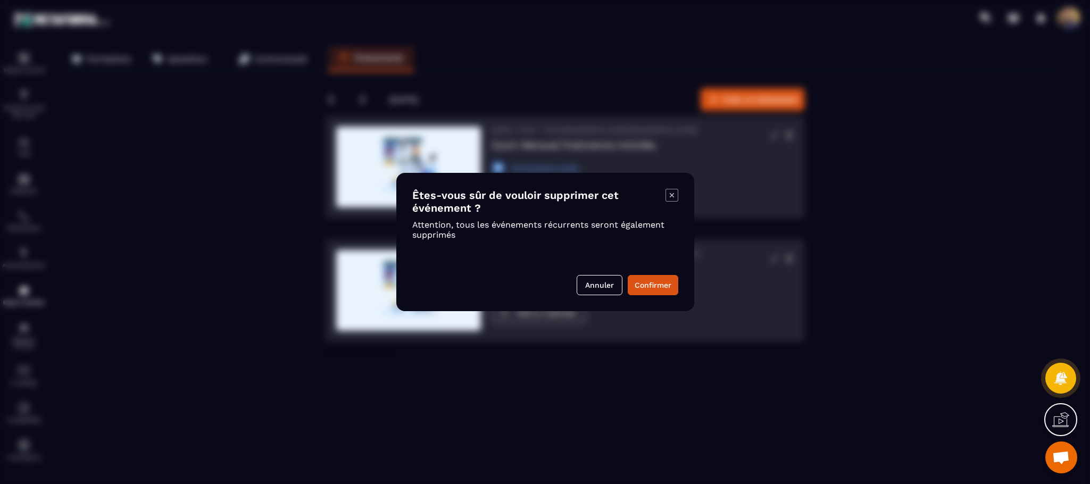
click at [664, 267] on div "Êtes-vous sûr de vouloir supprimer cet événement ? Attention, tous les événemen…" at bounding box center [545, 242] width 298 height 138
click at [664, 277] on button "Confirmer" at bounding box center [653, 285] width 51 height 20
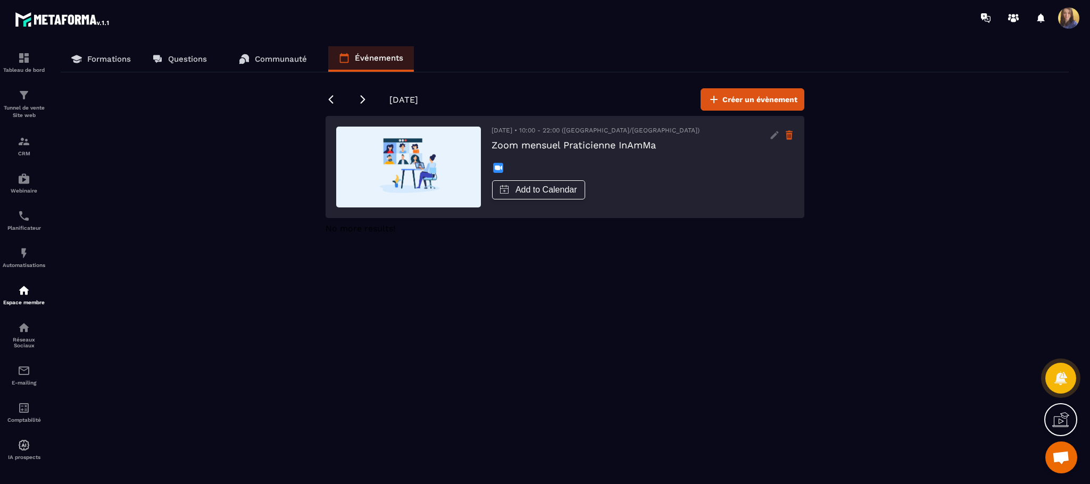
click at [790, 127] on icon at bounding box center [788, 135] width 9 height 17
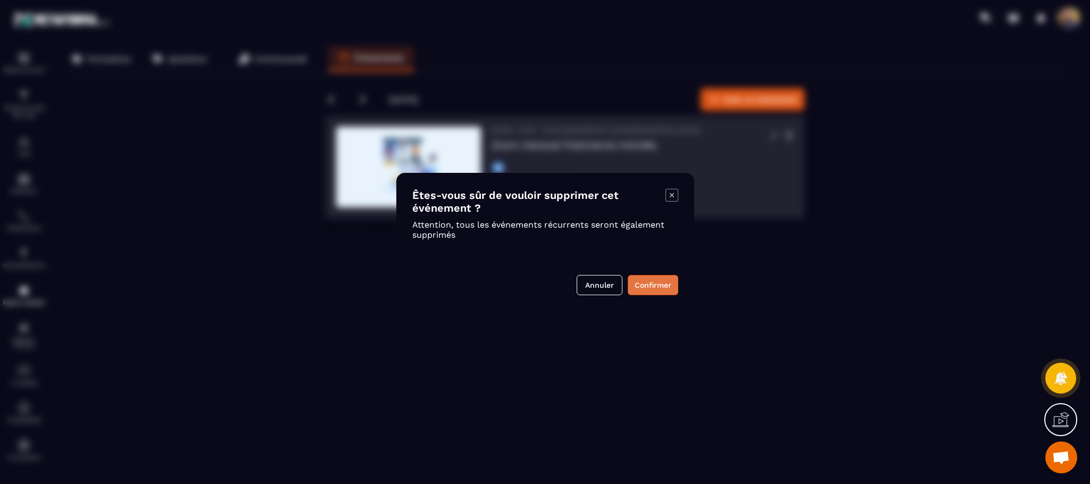
click at [656, 289] on button "Confirmer" at bounding box center [653, 285] width 51 height 20
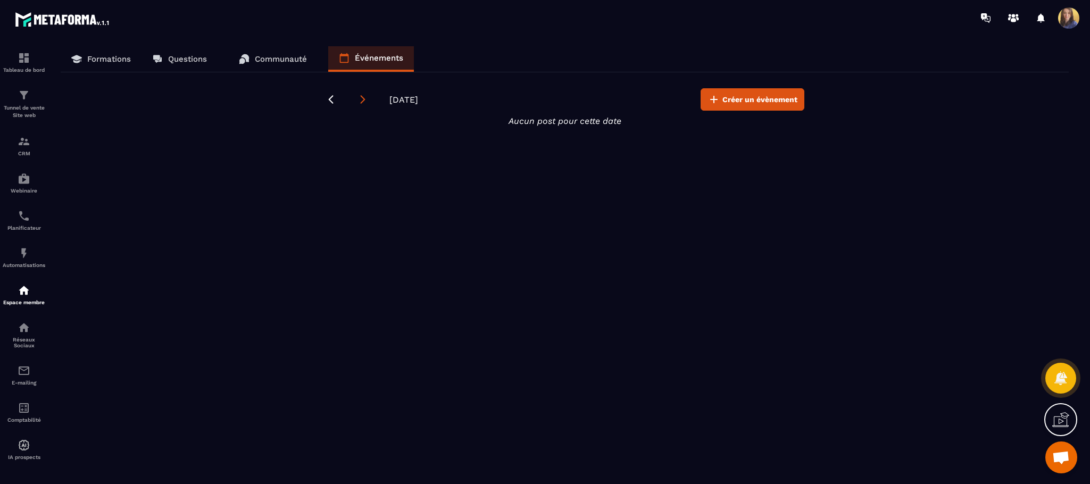
click at [360, 98] on icon at bounding box center [362, 99] width 11 height 11
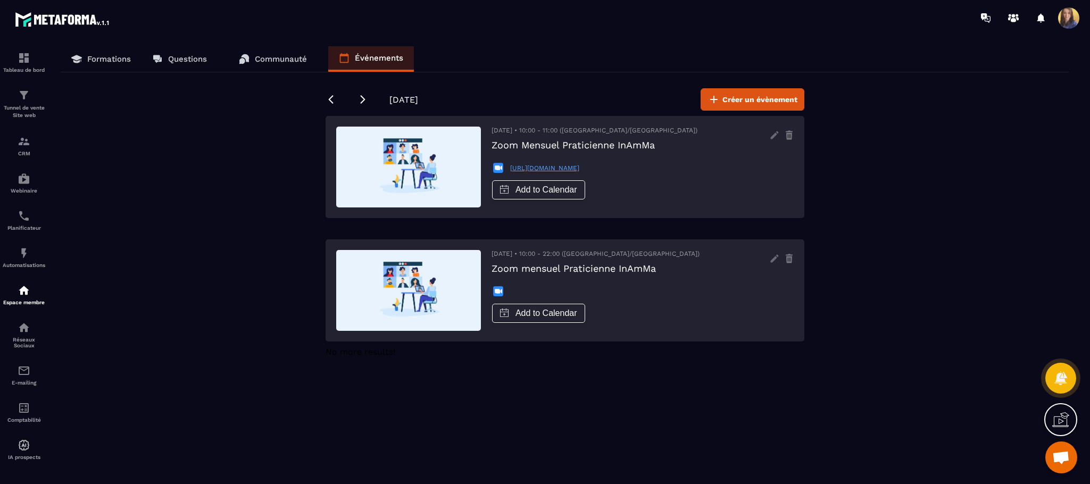
click at [793, 239] on div "[DATE] • 10:00 - 11:00 ([GEOGRAPHIC_DATA]/[GEOGRAPHIC_DATA]) Zoom Mensuel Prati…" at bounding box center [564, 290] width 479 height 102
click at [788, 136] on icon at bounding box center [789, 136] width 6 height 7
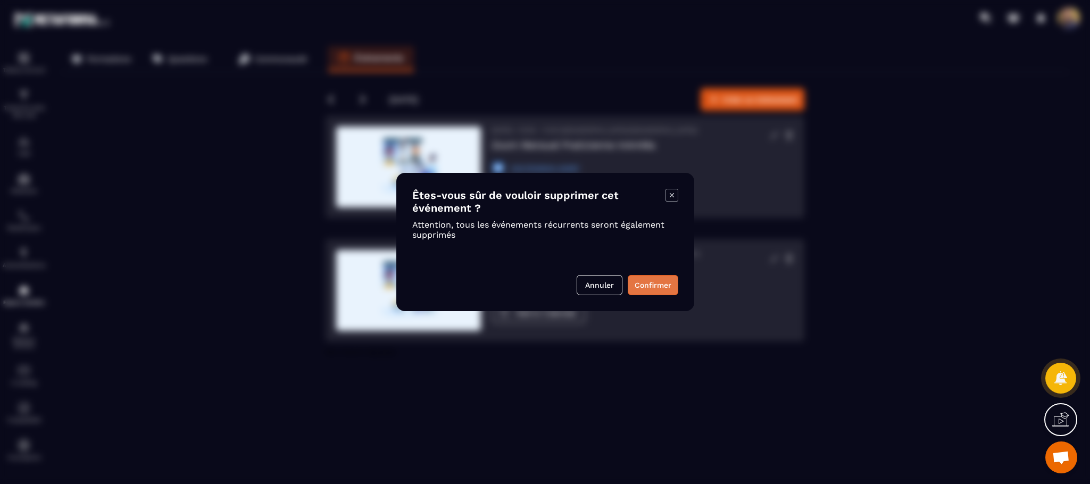
click at [637, 278] on button "Confirmer" at bounding box center [653, 285] width 51 height 20
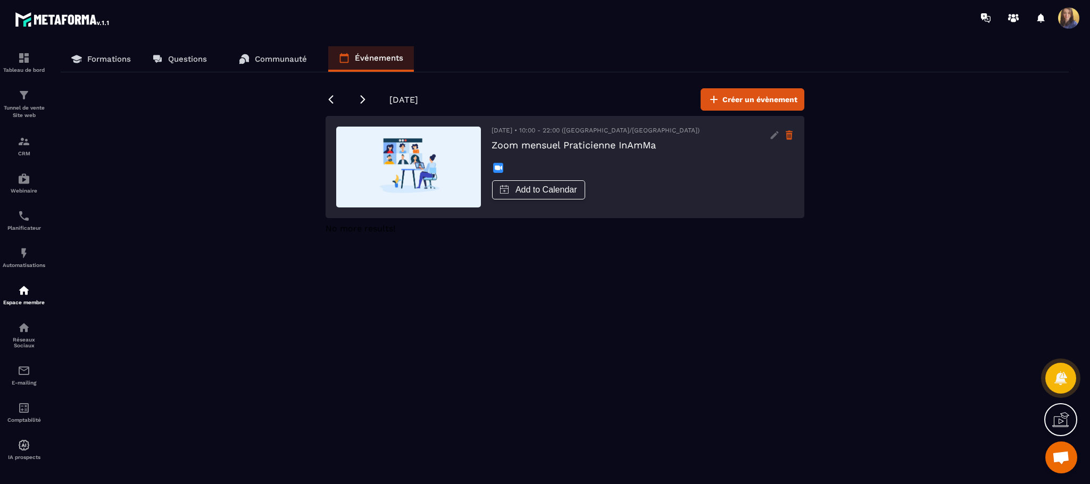
click at [788, 137] on icon at bounding box center [789, 136] width 6 height 7
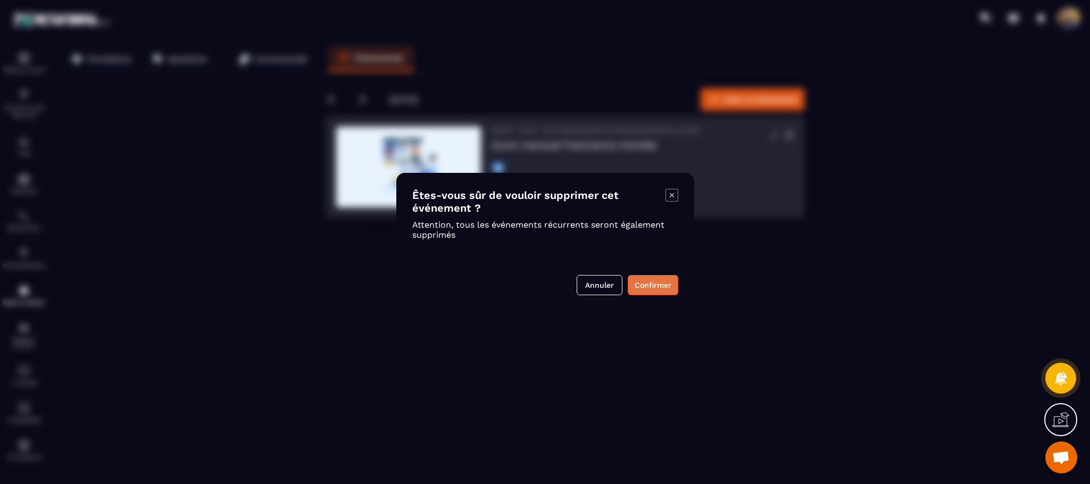
click at [648, 288] on button "Confirmer" at bounding box center [653, 285] width 51 height 20
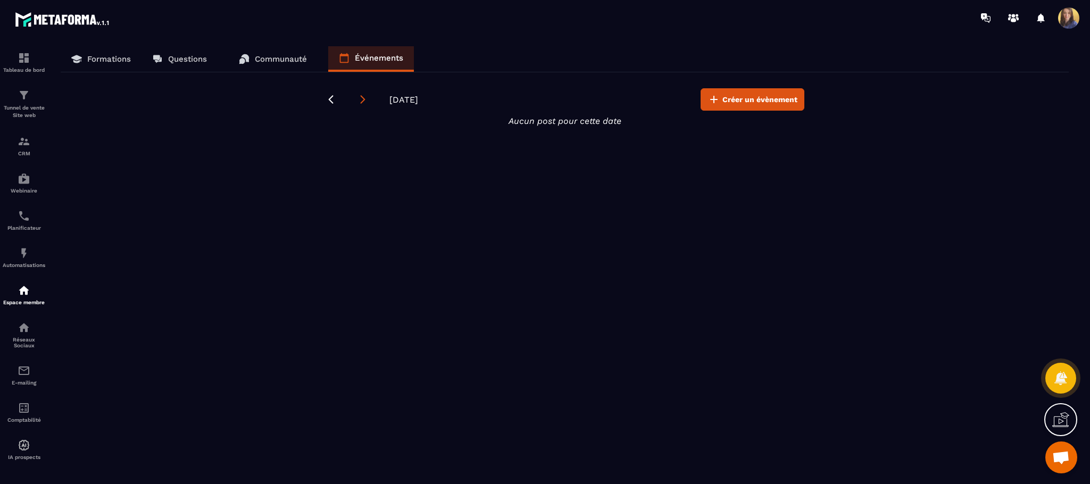
click at [361, 103] on icon at bounding box center [362, 99] width 11 height 11
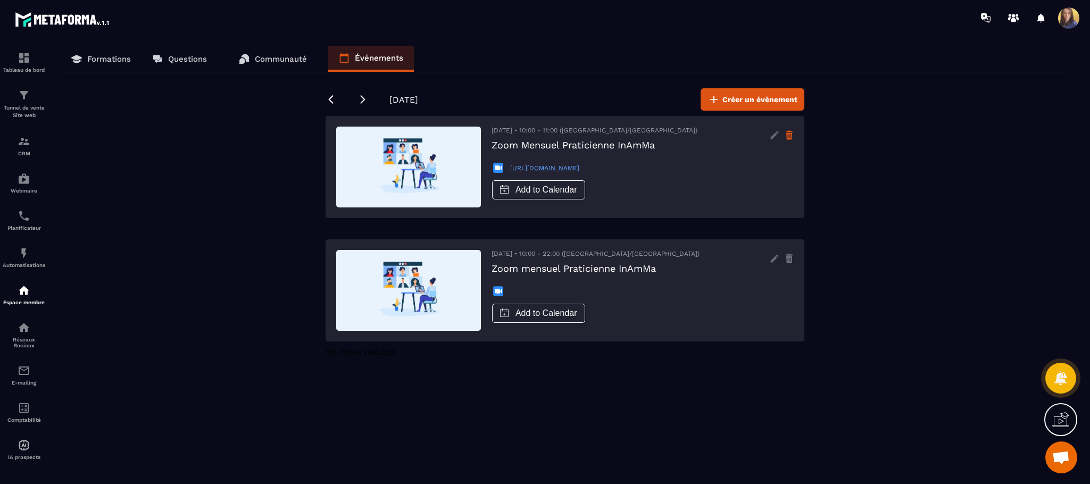
click at [790, 138] on icon at bounding box center [788, 135] width 9 height 17
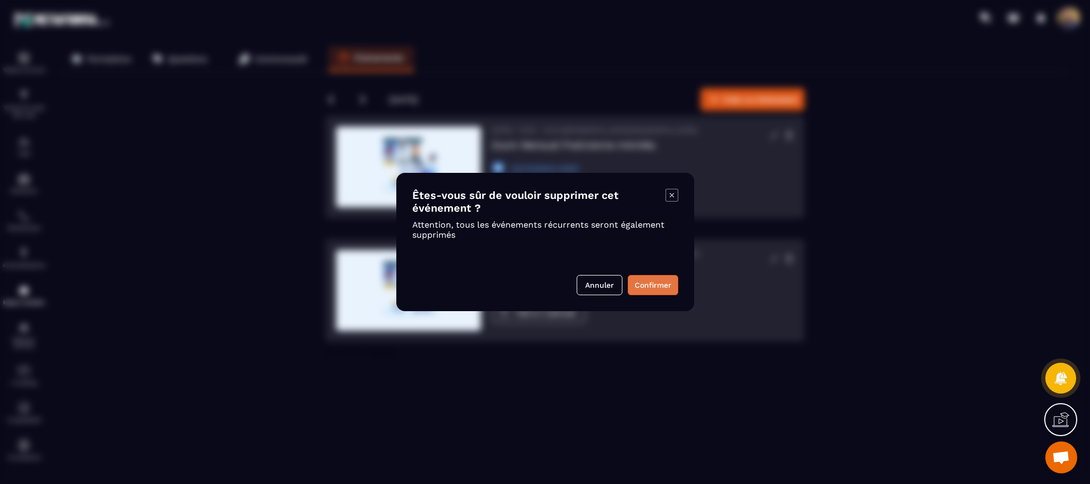
click at [656, 282] on button "Confirmer" at bounding box center [653, 285] width 51 height 20
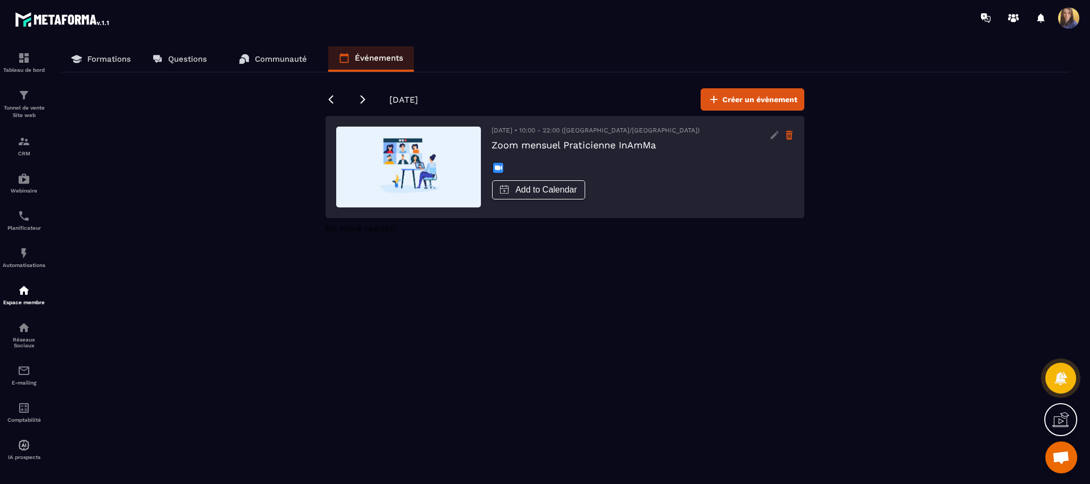
click at [788, 130] on icon at bounding box center [788, 135] width 9 height 17
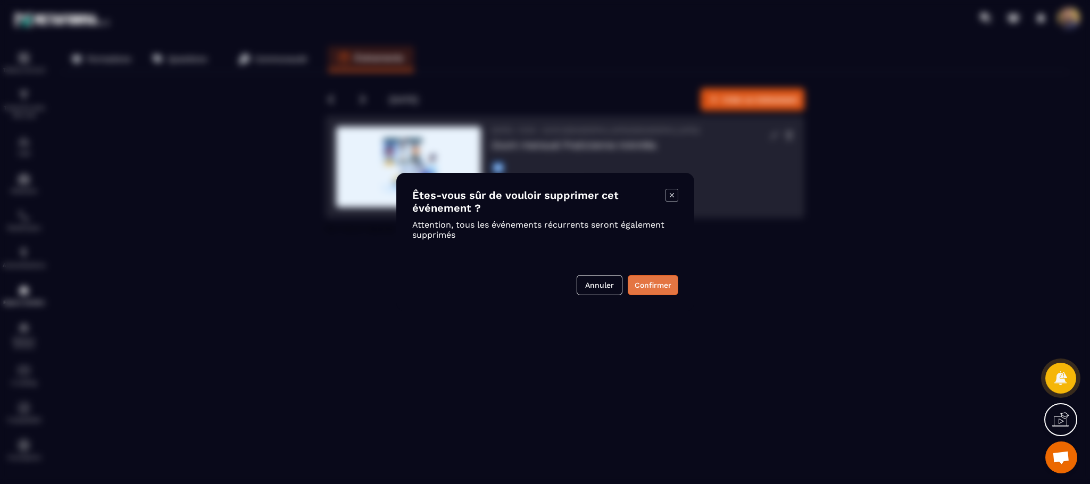
click at [637, 287] on button "Confirmer" at bounding box center [653, 285] width 51 height 20
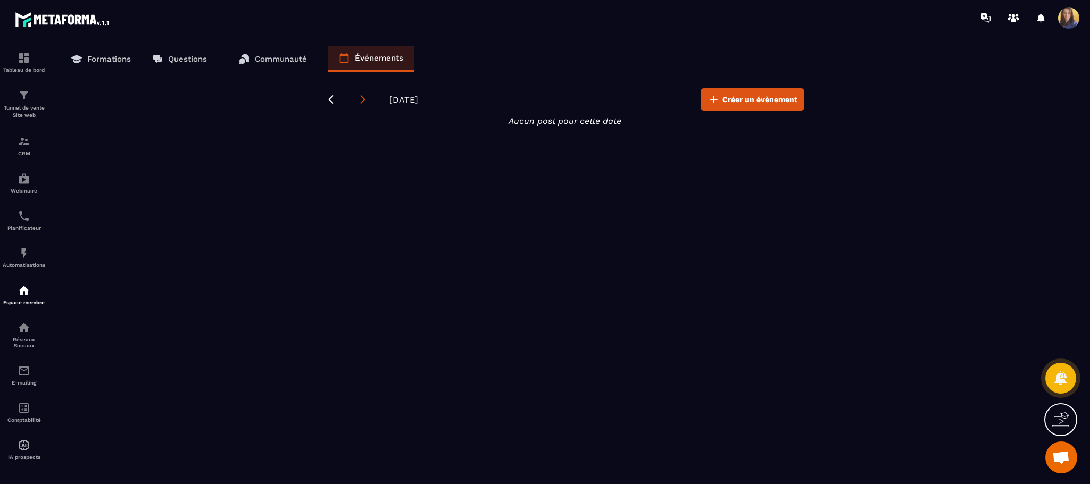
click at [364, 104] on icon at bounding box center [362, 99] width 11 height 11
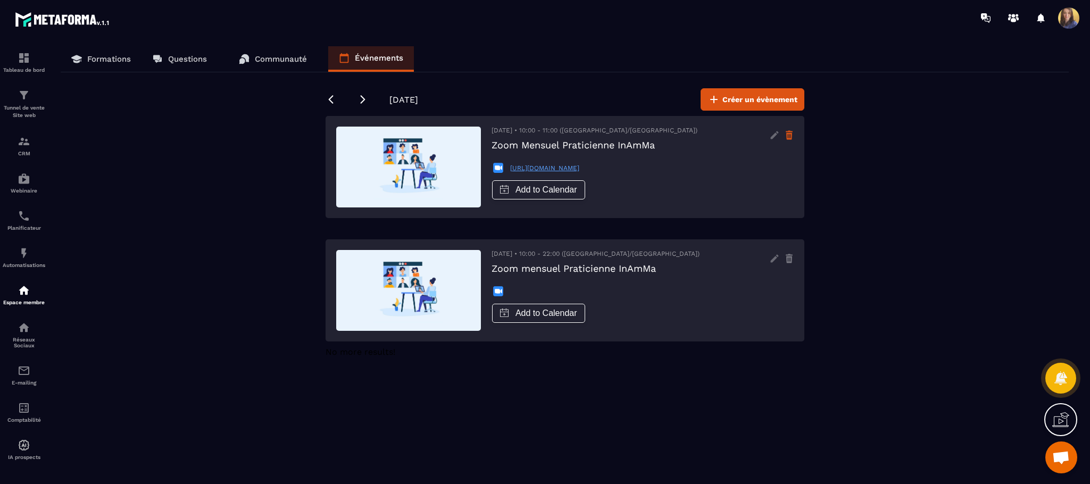
click at [791, 136] on icon at bounding box center [789, 136] width 6 height 7
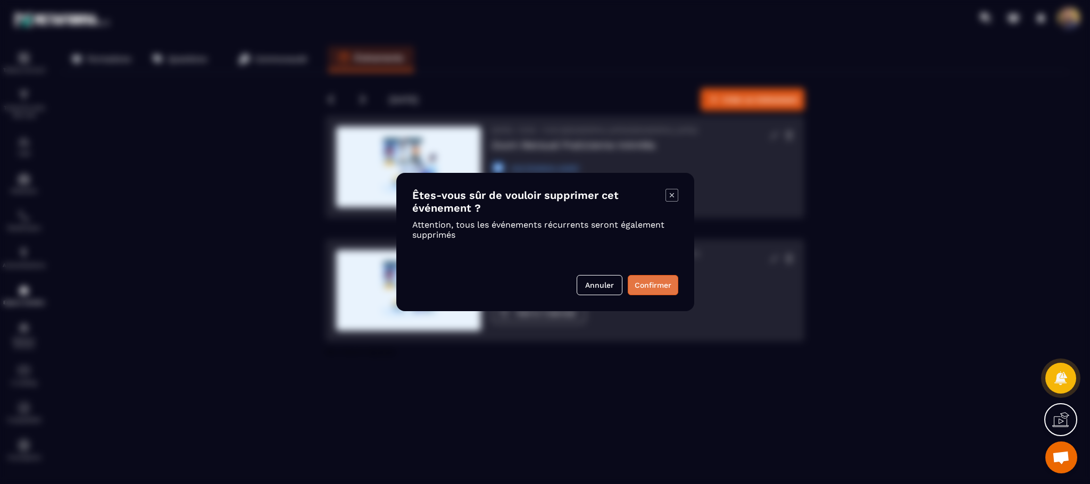
click at [655, 281] on button "Confirmer" at bounding box center [653, 285] width 51 height 20
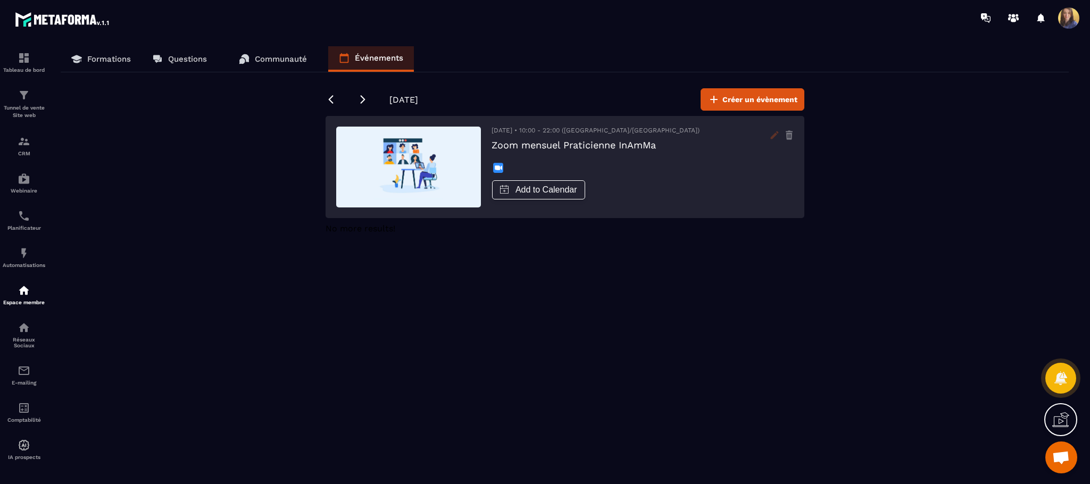
click at [781, 134] on icon at bounding box center [774, 135] width 17 height 17
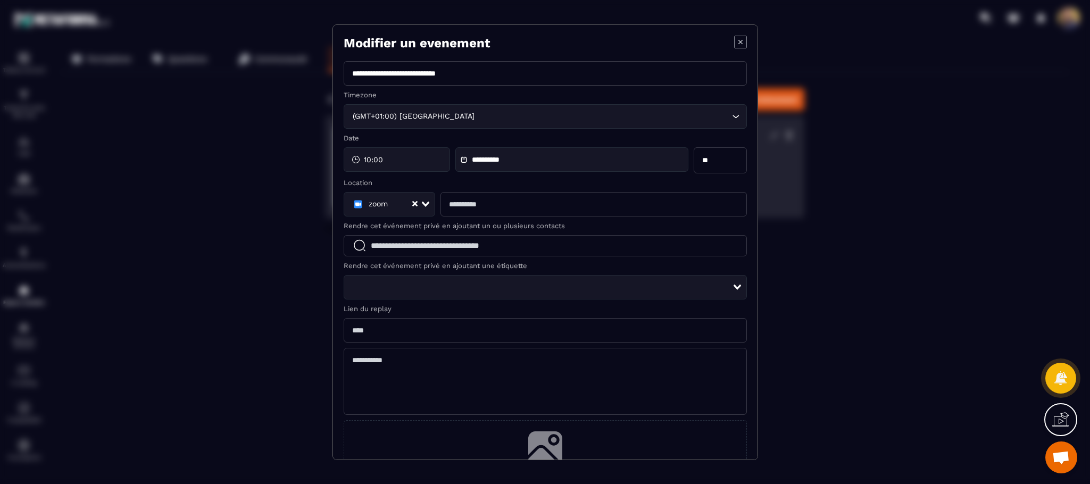
click at [734, 45] on icon "Modal window" at bounding box center [740, 42] width 13 height 13
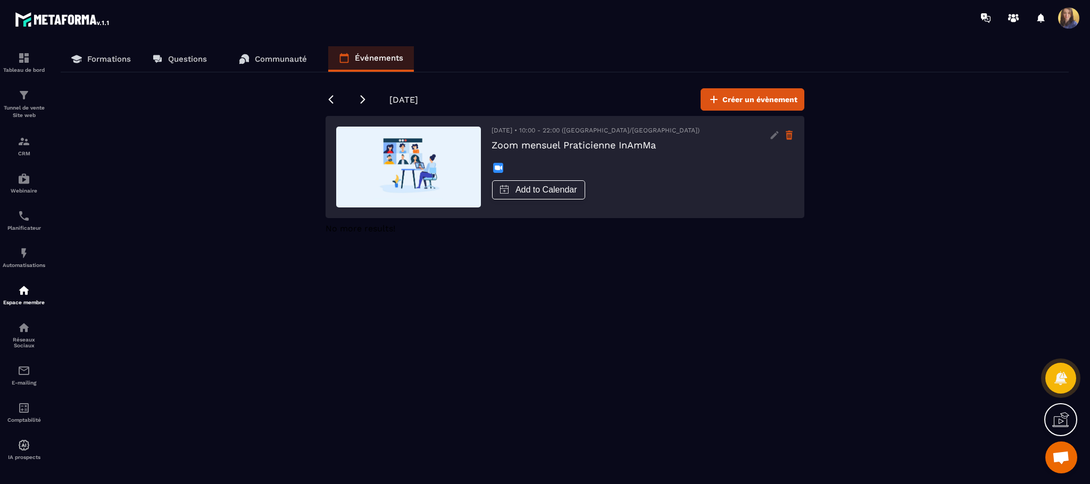
click at [785, 134] on icon at bounding box center [788, 135] width 9 height 17
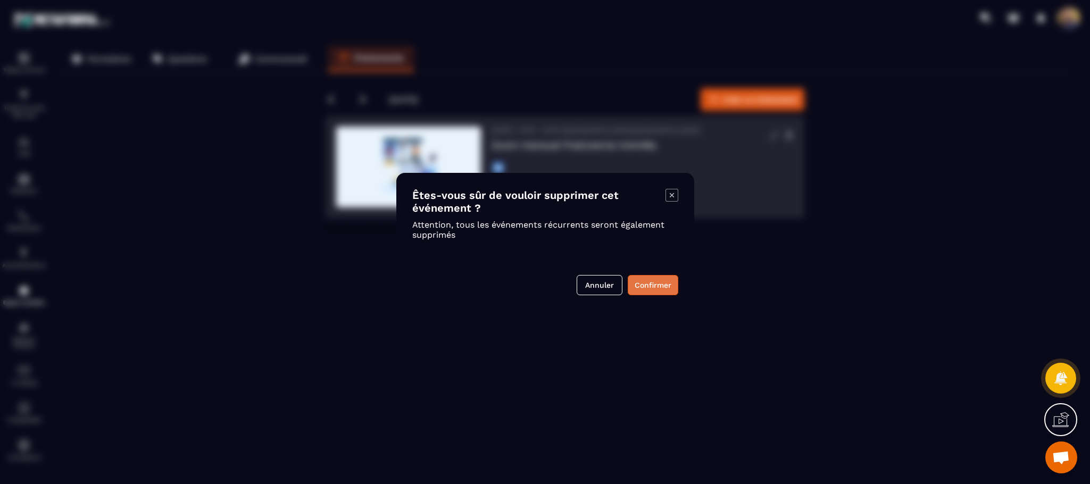
click at [643, 287] on button "Confirmer" at bounding box center [653, 285] width 51 height 20
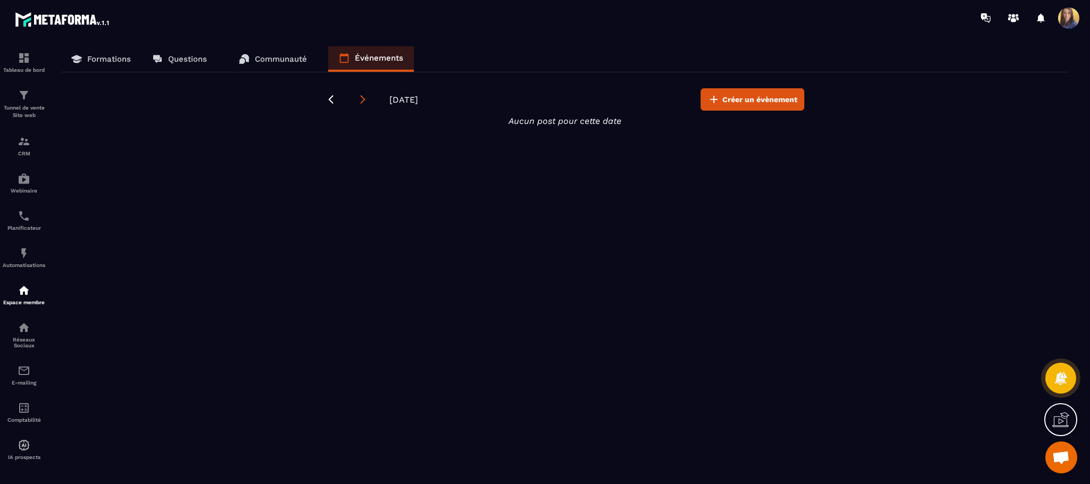
click at [363, 97] on icon at bounding box center [362, 99] width 11 height 11
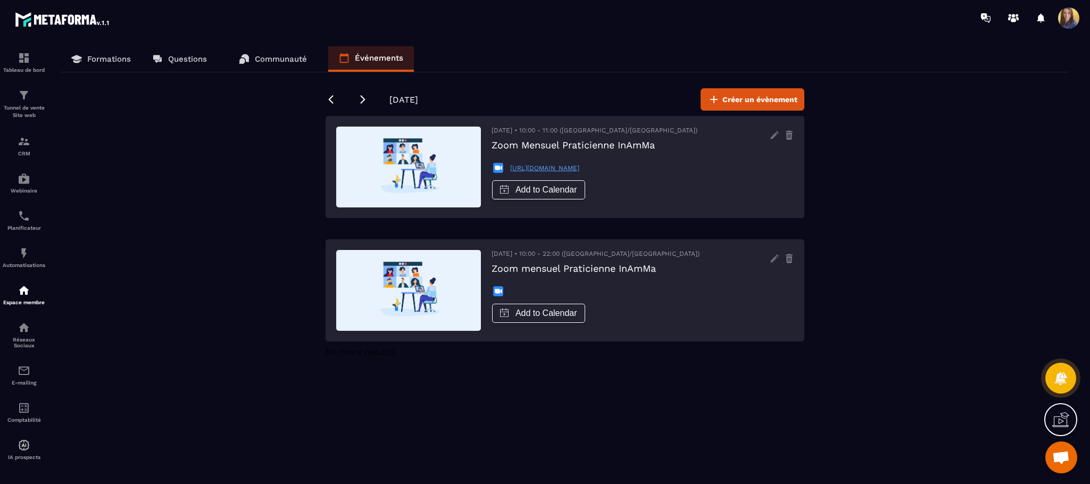
click at [795, 239] on div "[DATE] • 10:00 - 11:00 ([GEOGRAPHIC_DATA]/[GEOGRAPHIC_DATA]) Zoom Mensuel Prati…" at bounding box center [564, 290] width 479 height 102
click at [785, 137] on icon at bounding box center [788, 135] width 9 height 17
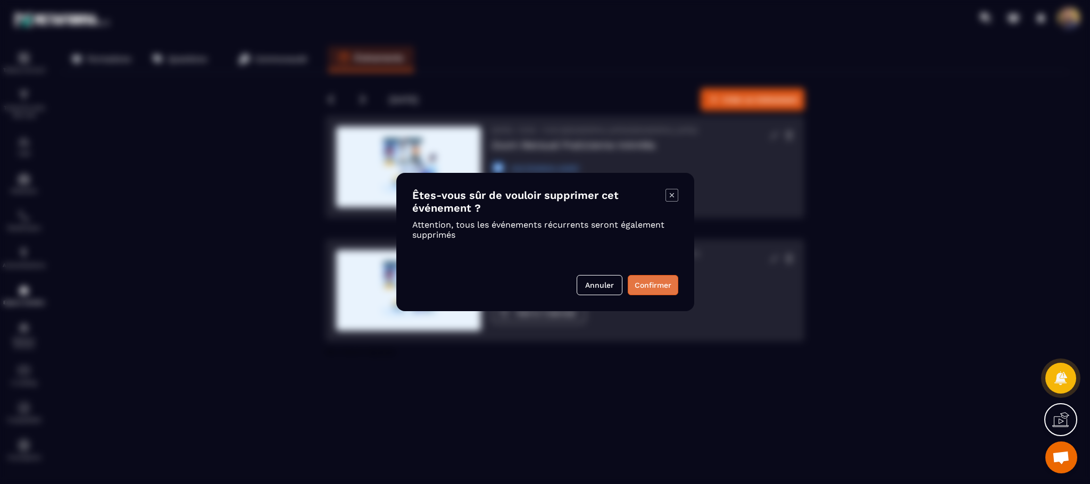
click at [664, 281] on button "Confirmer" at bounding box center [653, 285] width 51 height 20
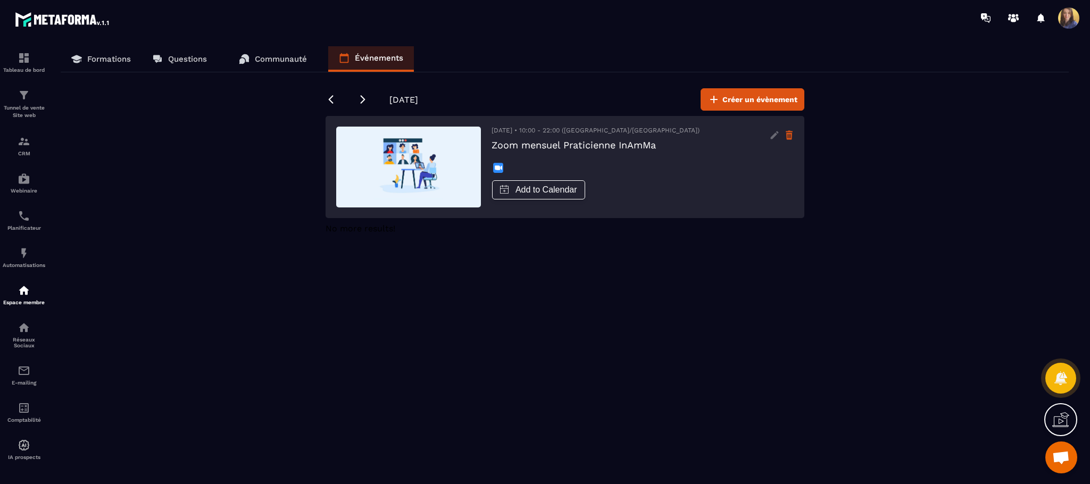
click at [790, 139] on icon at bounding box center [789, 136] width 6 height 7
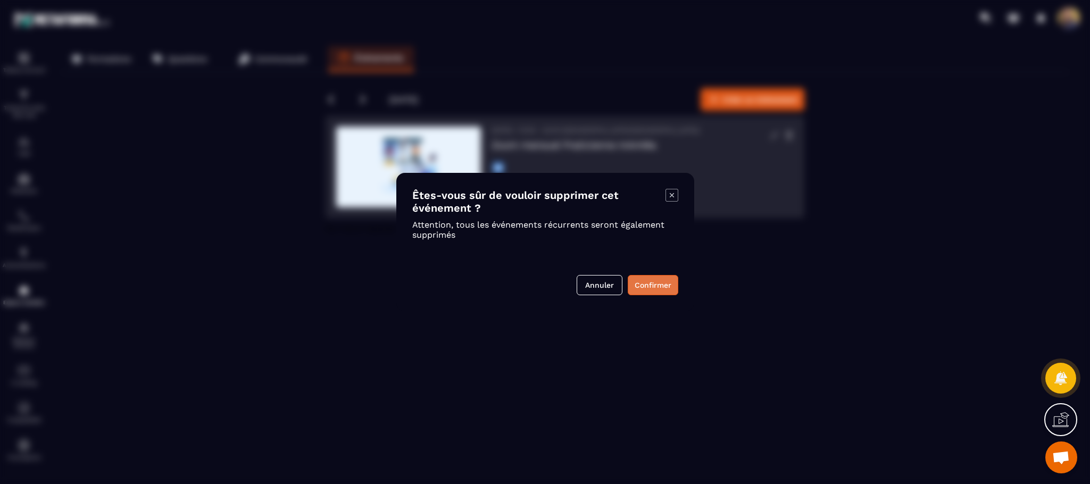
click at [648, 290] on button "Confirmer" at bounding box center [653, 285] width 51 height 20
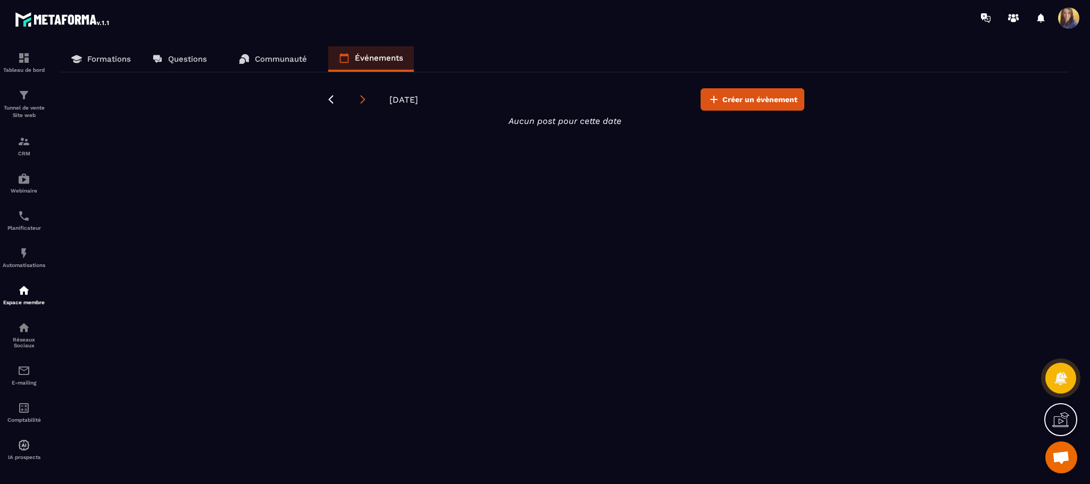
click at [361, 99] on icon at bounding box center [362, 99] width 11 height 11
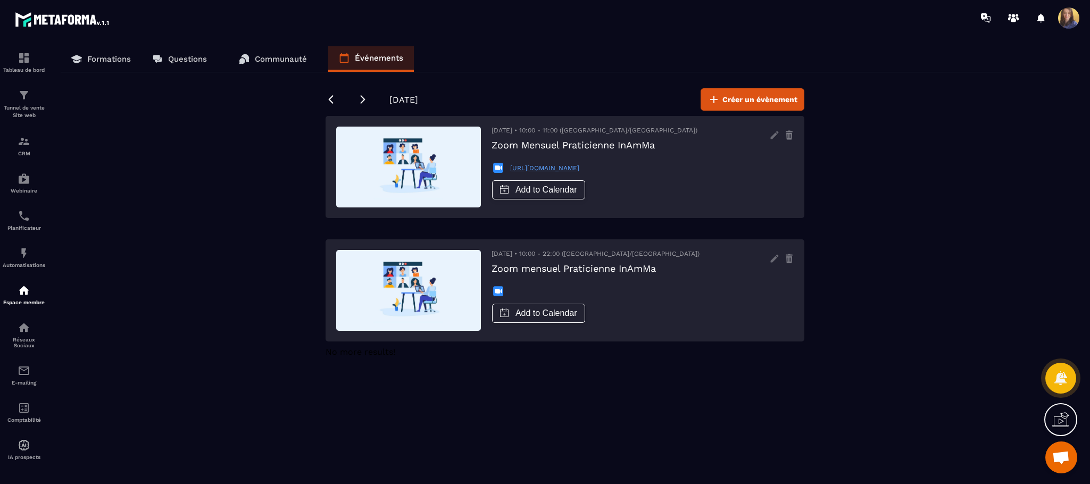
click at [795, 239] on div "[DATE] • 10:00 - 11:00 ([GEOGRAPHIC_DATA]/[GEOGRAPHIC_DATA]) Zoom Mensuel Prati…" at bounding box center [564, 290] width 479 height 102
click at [786, 137] on icon at bounding box center [788, 135] width 9 height 17
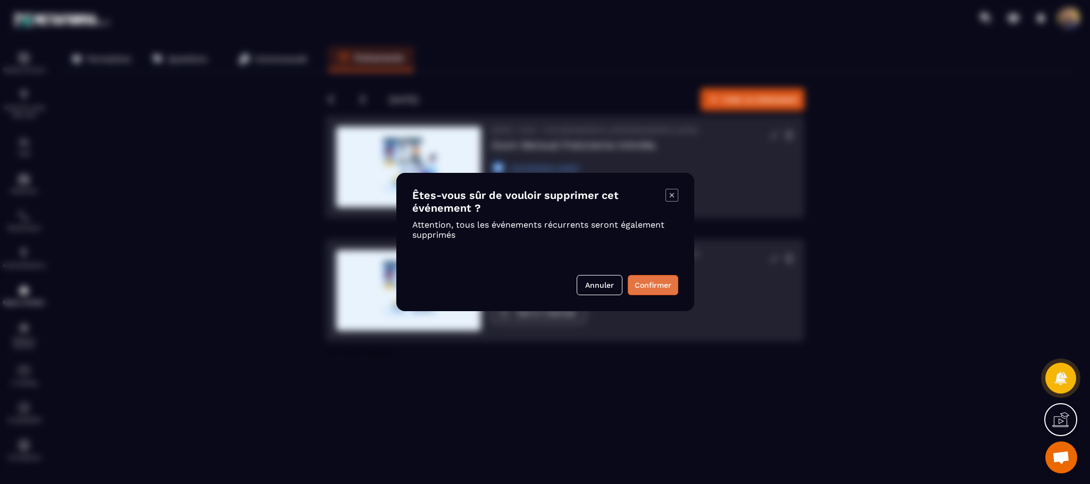
click at [653, 282] on button "Confirmer" at bounding box center [653, 285] width 51 height 20
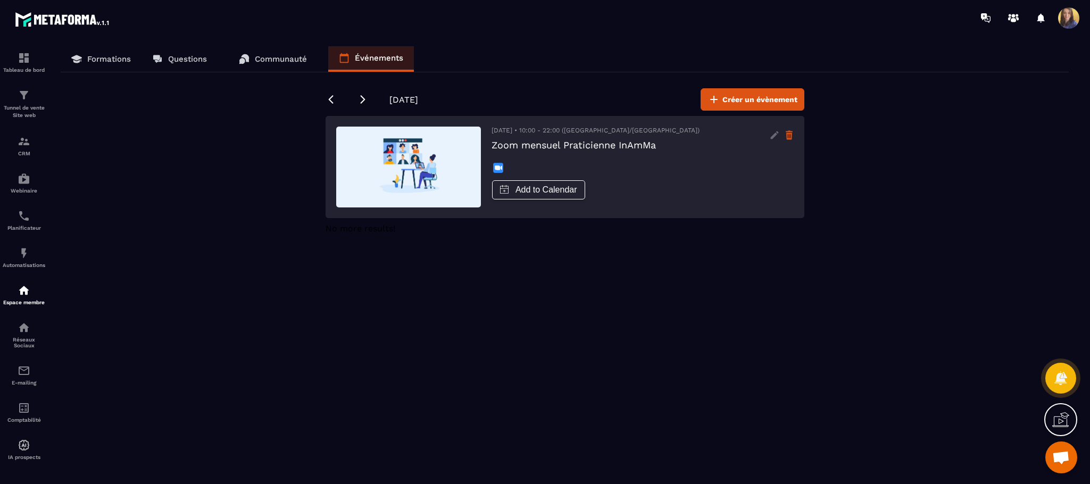
click at [784, 141] on icon at bounding box center [788, 135] width 9 height 17
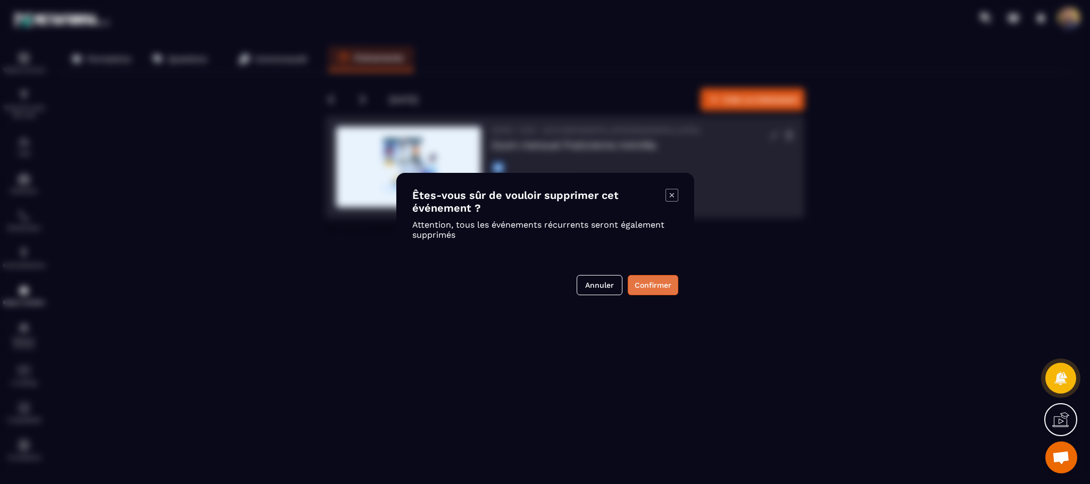
click at [651, 286] on button "Confirmer" at bounding box center [653, 285] width 51 height 20
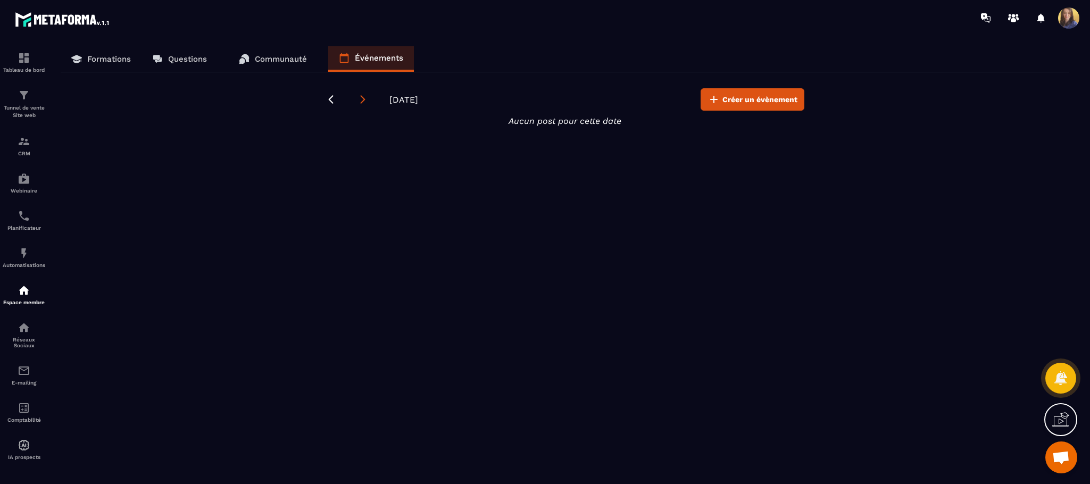
click at [361, 96] on icon at bounding box center [362, 99] width 5 height 9
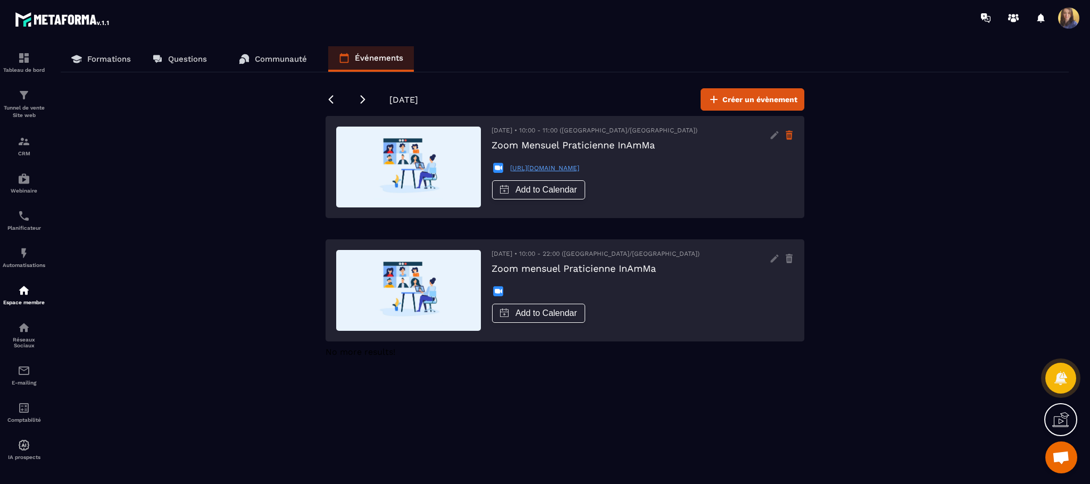
click at [790, 135] on icon at bounding box center [789, 136] width 6 height 7
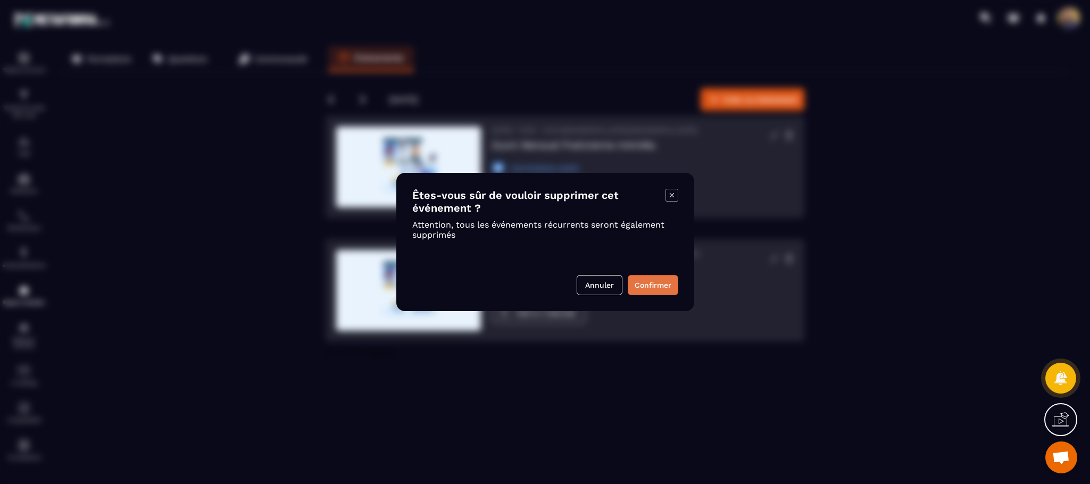
click at [651, 292] on button "Confirmer" at bounding box center [653, 285] width 51 height 20
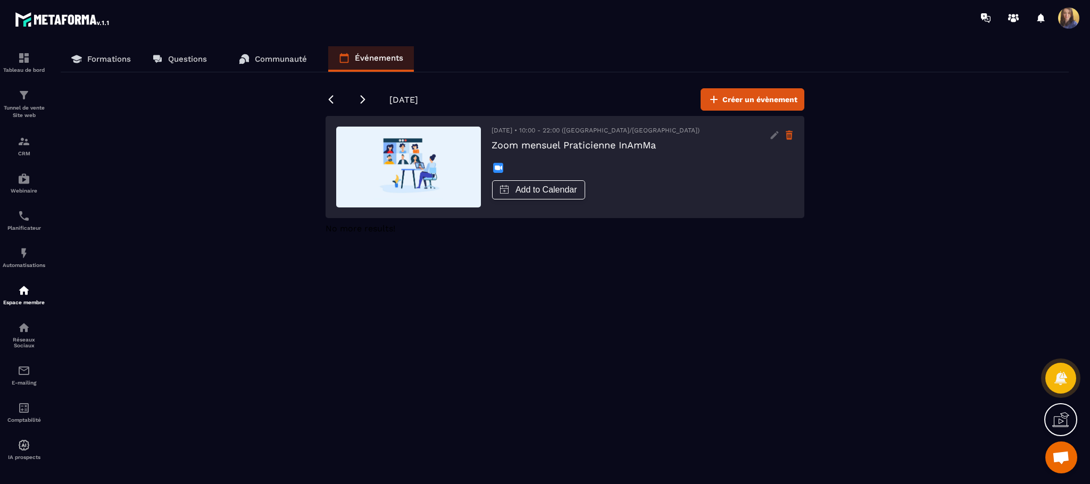
click at [790, 131] on g at bounding box center [789, 135] width 7 height 9
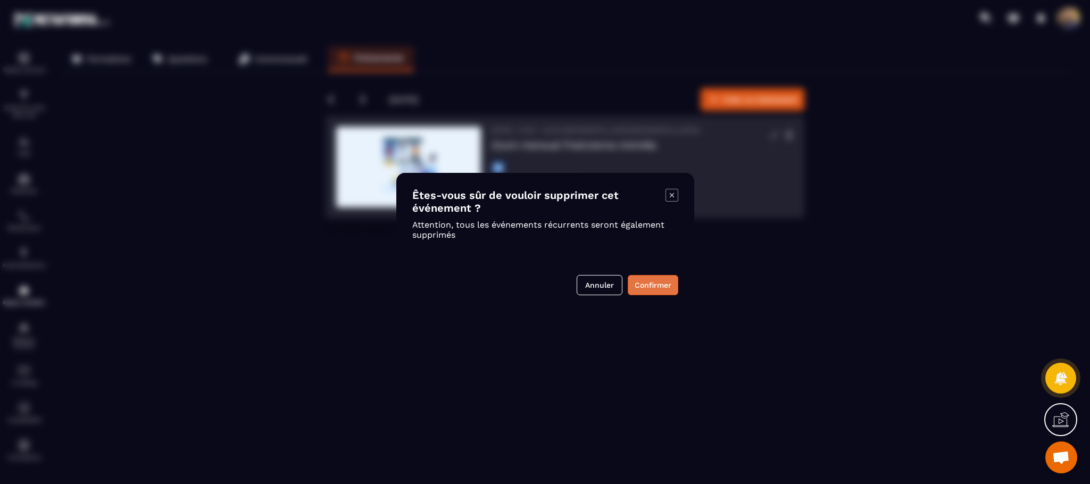
click at [663, 275] on button "Confirmer" at bounding box center [653, 285] width 51 height 20
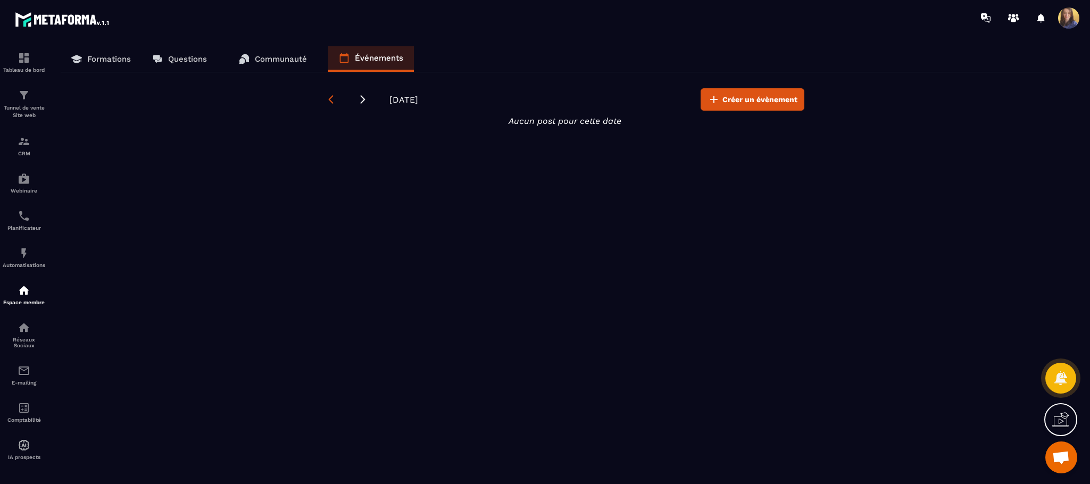
click at [331, 96] on icon at bounding box center [330, 99] width 11 height 11
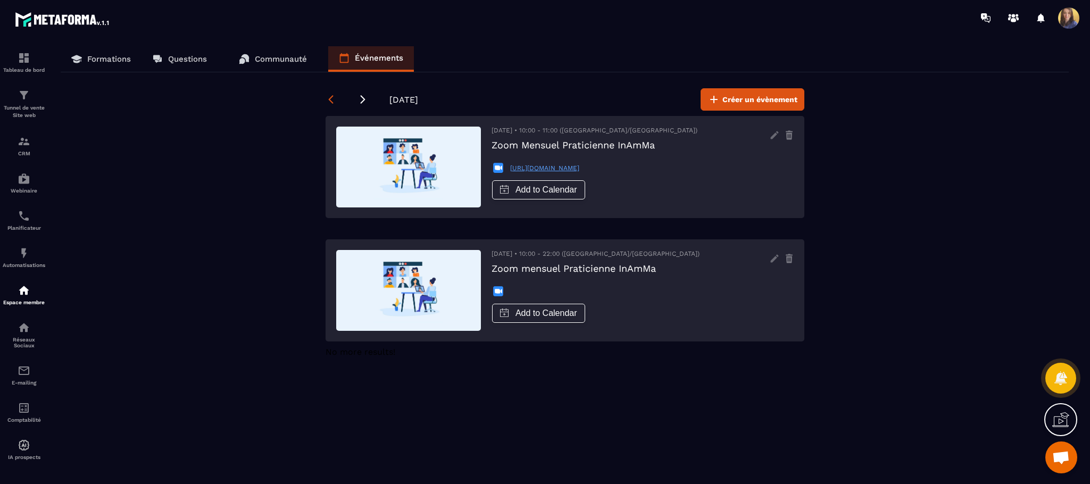
click at [330, 96] on icon at bounding box center [330, 99] width 11 height 11
click at [330, 94] on icon at bounding box center [330, 99] width 11 height 11
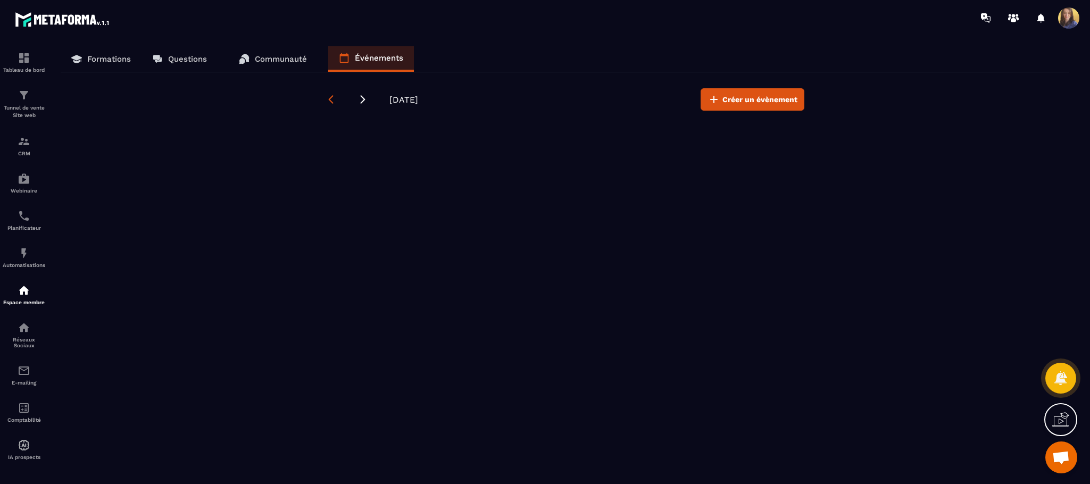
click at [330, 94] on icon at bounding box center [330, 99] width 11 height 11
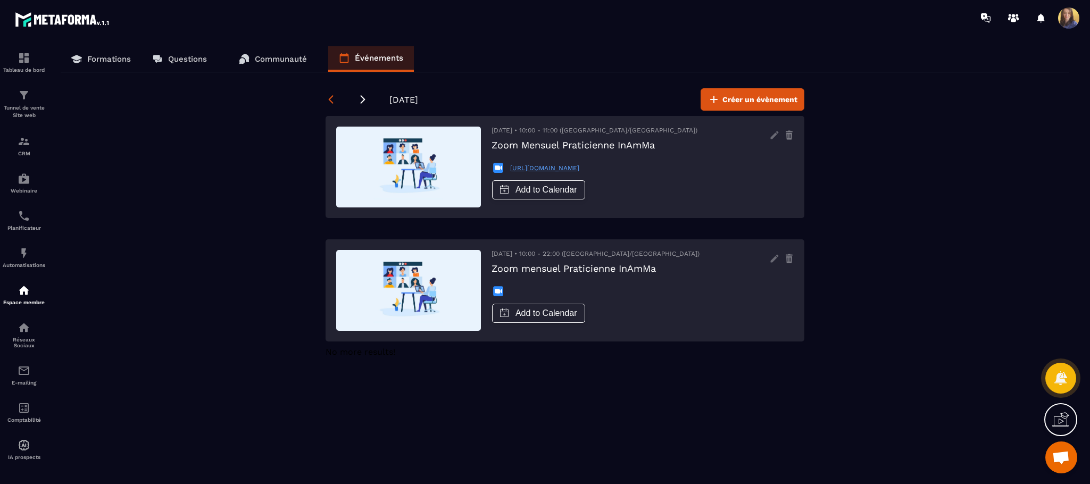
click at [330, 94] on icon at bounding box center [330, 99] width 11 height 11
click at [1066, 460] on span "Ouvrir le chat" at bounding box center [1061, 458] width 18 height 15
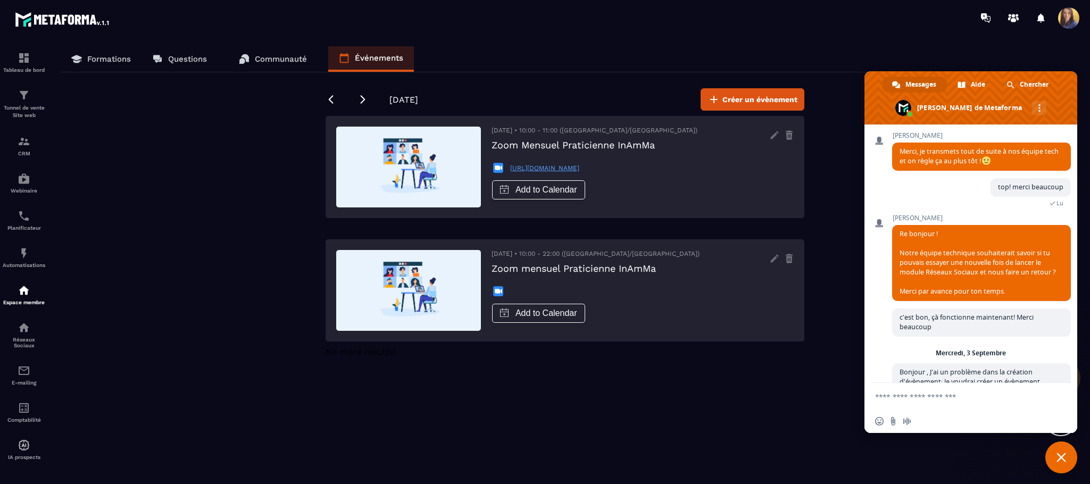
scroll to position [1243, 0]
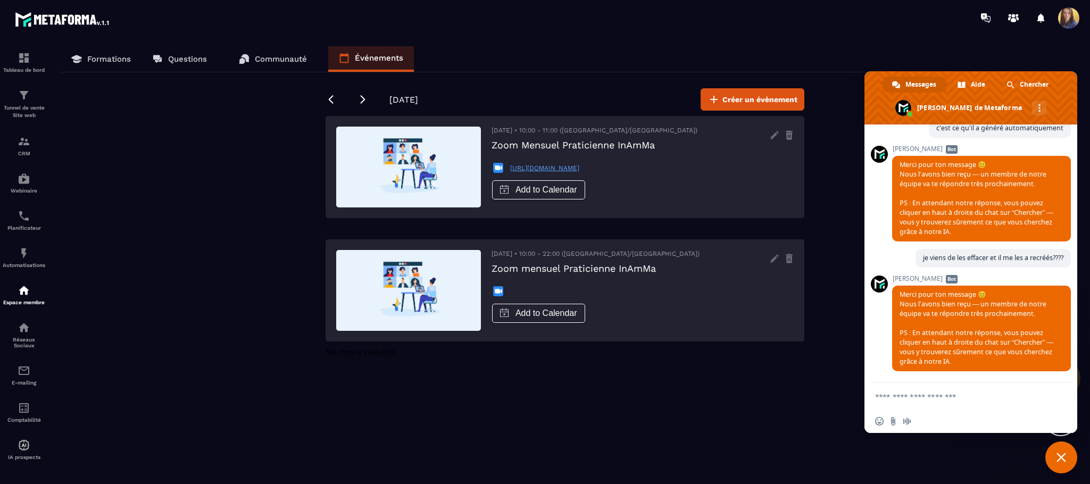
click at [932, 401] on textarea "Entrez votre message..." at bounding box center [960, 396] width 170 height 27
click at [929, 399] on textarea "Entrez votre message..." at bounding box center [960, 396] width 170 height 27
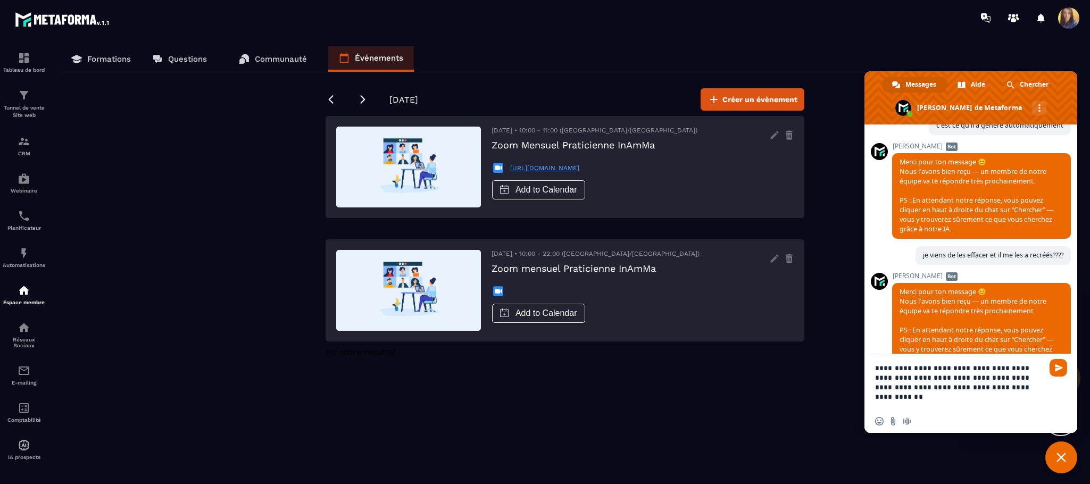
click at [1035, 383] on textarea "**********" at bounding box center [960, 381] width 170 height 55
click at [899, 383] on textarea "**********" at bounding box center [960, 381] width 170 height 55
click at [946, 398] on textarea "**********" at bounding box center [960, 381] width 170 height 55
click at [1025, 369] on textarea "**********" at bounding box center [960, 381] width 170 height 55
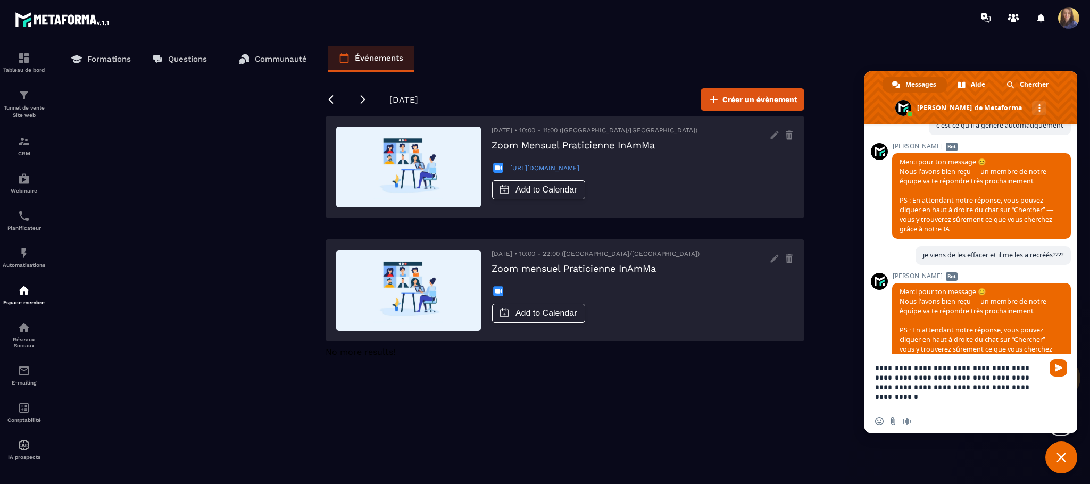
click at [1039, 378] on textarea "**********" at bounding box center [960, 381] width 170 height 55
click at [1039, 387] on textarea "**********" at bounding box center [960, 381] width 170 height 55
type textarea "**********"
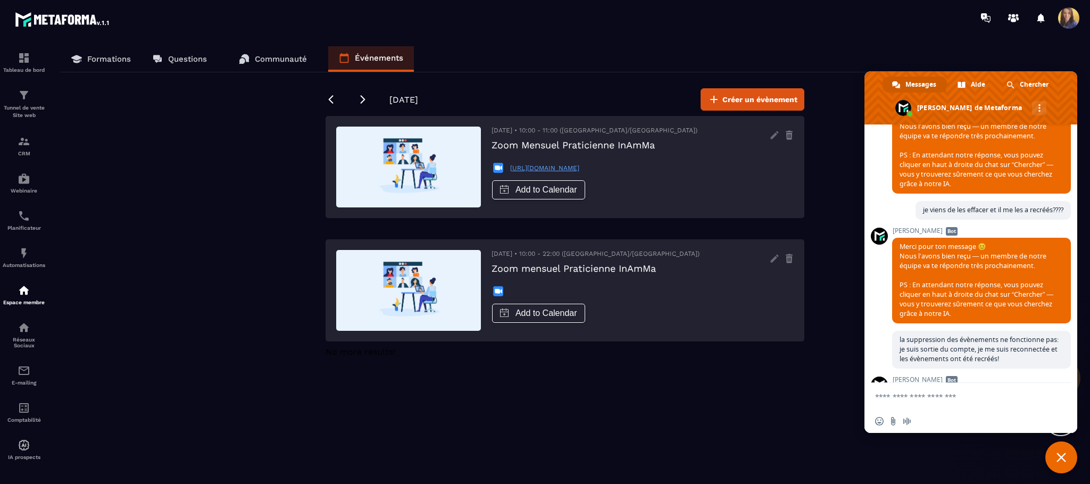
scroll to position [1392, 0]
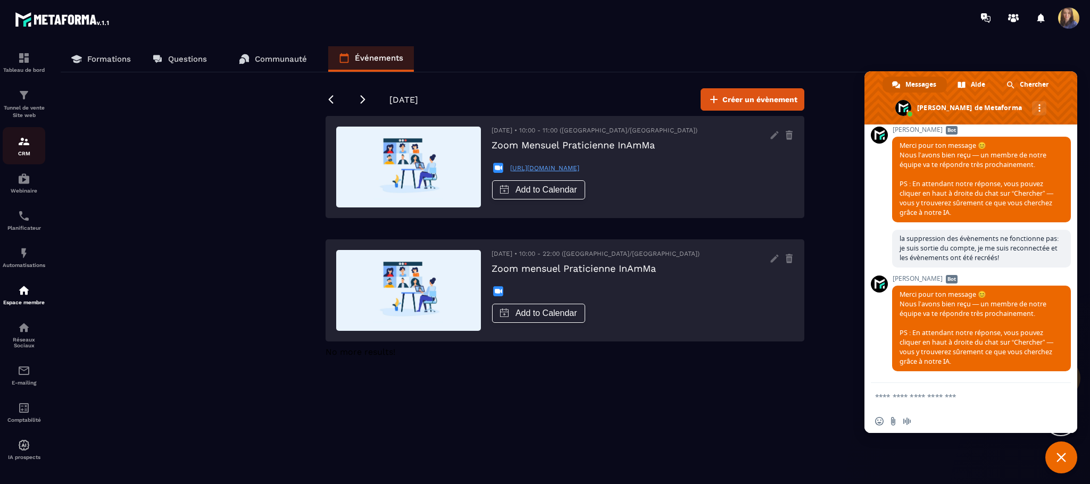
click at [20, 152] on p "CRM" at bounding box center [24, 154] width 43 height 6
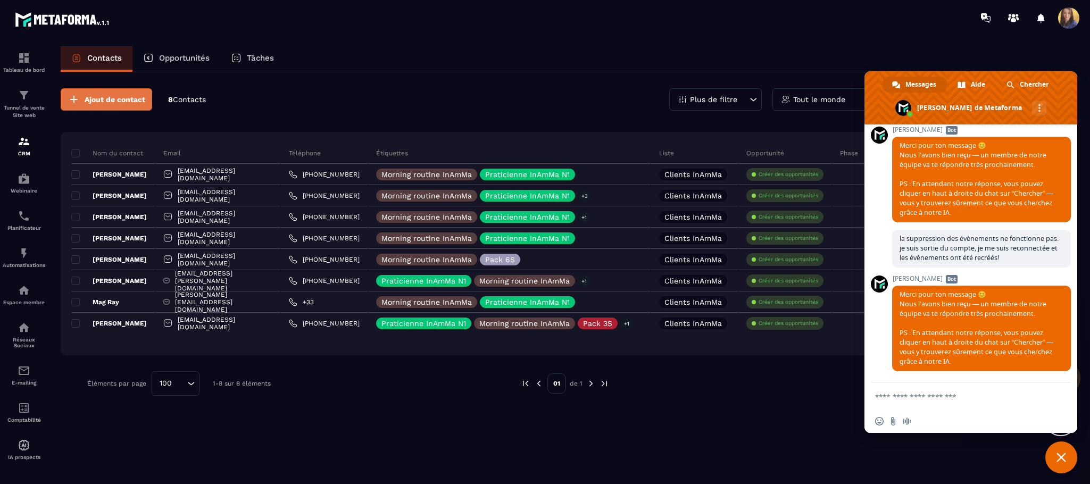
click at [143, 101] on span "Ajout de contact" at bounding box center [115, 99] width 61 height 11
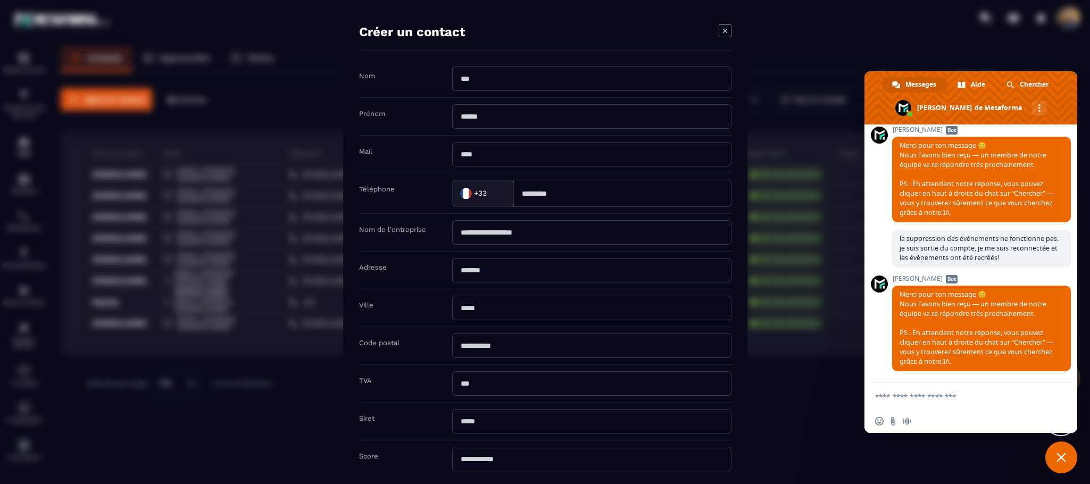
click at [486, 74] on input "Modal window" at bounding box center [591, 78] width 279 height 24
type input "*"
type input "*******"
drag, startPoint x: 495, startPoint y: 119, endPoint x: 493, endPoint y: 107, distance: 11.8
click at [495, 119] on input "Modal window" at bounding box center [591, 116] width 279 height 24
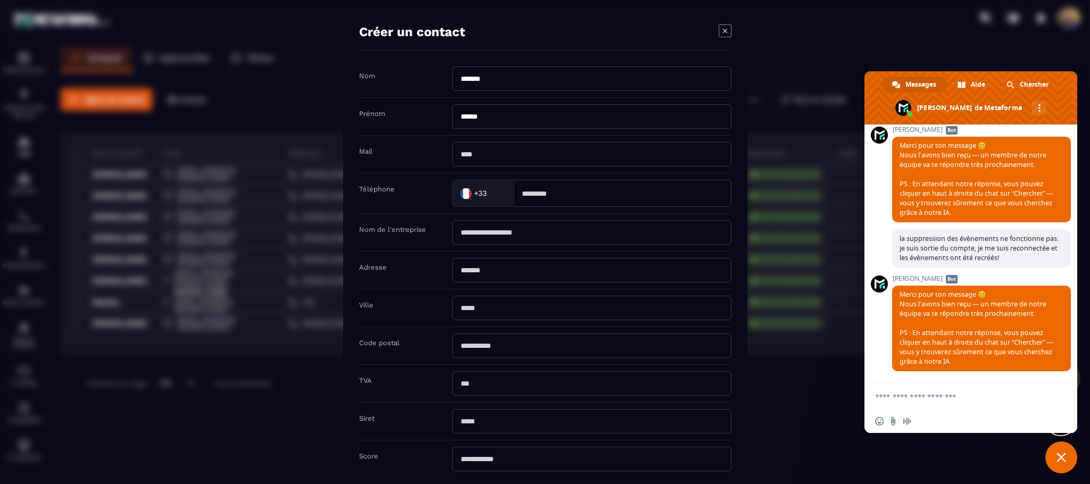
type input "******"
click at [480, 153] on input "Modal window" at bounding box center [591, 154] width 279 height 24
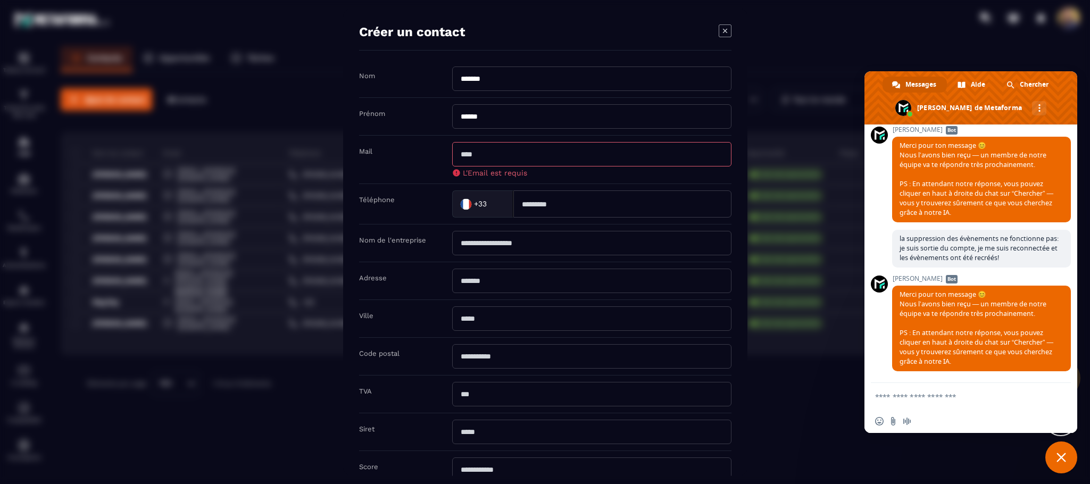
paste input "**********"
click at [555, 154] on input "**********" at bounding box center [591, 154] width 279 height 24
type input "**********"
click at [561, 210] on div "+33 Loading..." at bounding box center [591, 203] width 279 height 27
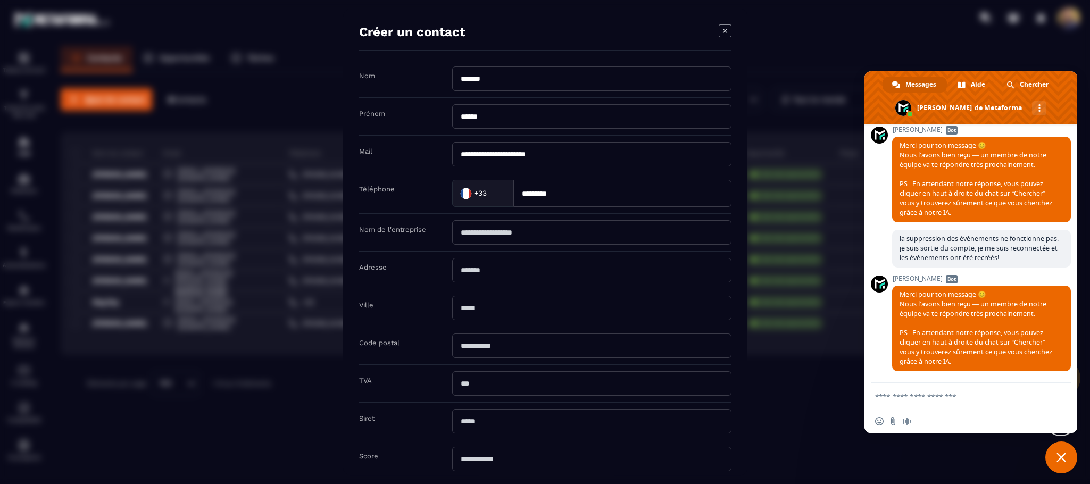
type input "*********"
click at [683, 383] on input "Modal window" at bounding box center [591, 383] width 279 height 24
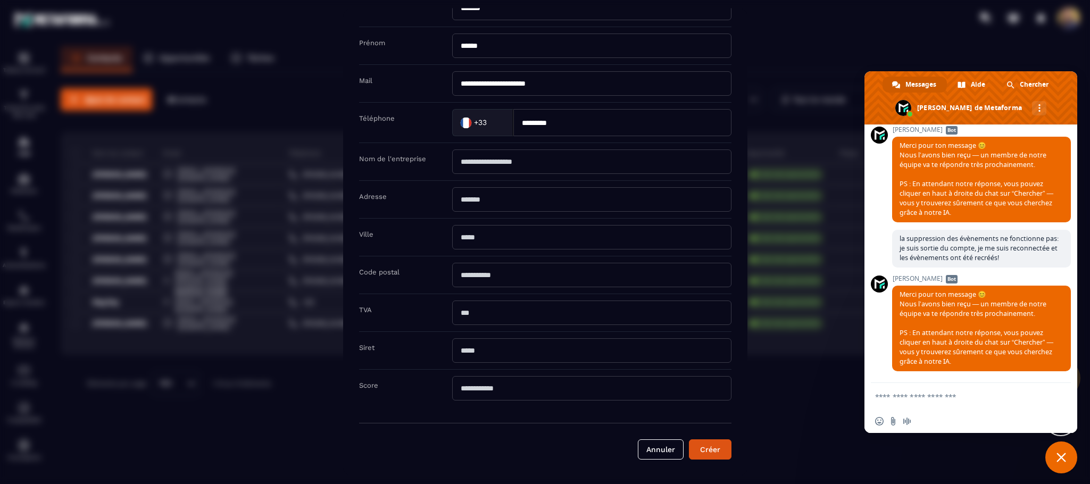
click at [706, 455] on button "Créer" at bounding box center [710, 450] width 43 height 20
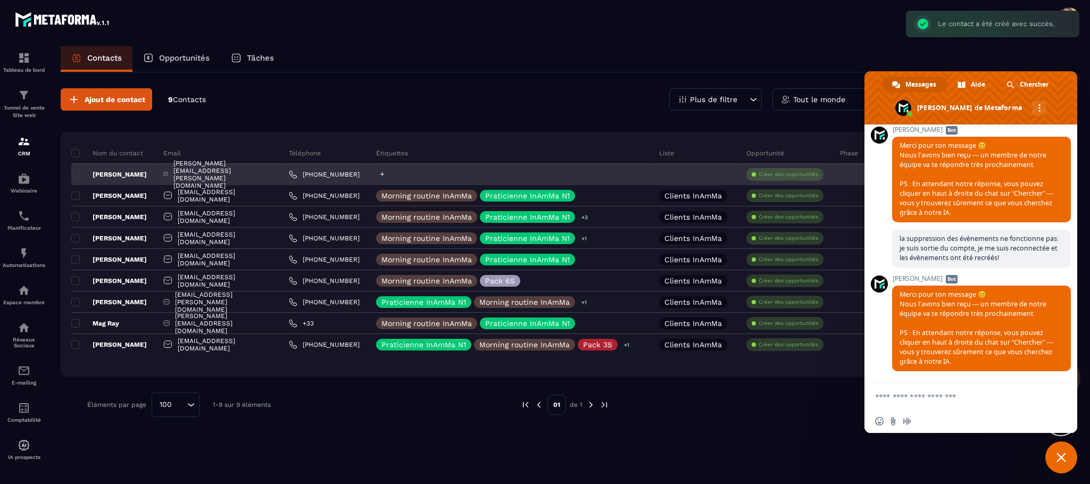
click at [386, 176] on icon at bounding box center [382, 174] width 7 height 7
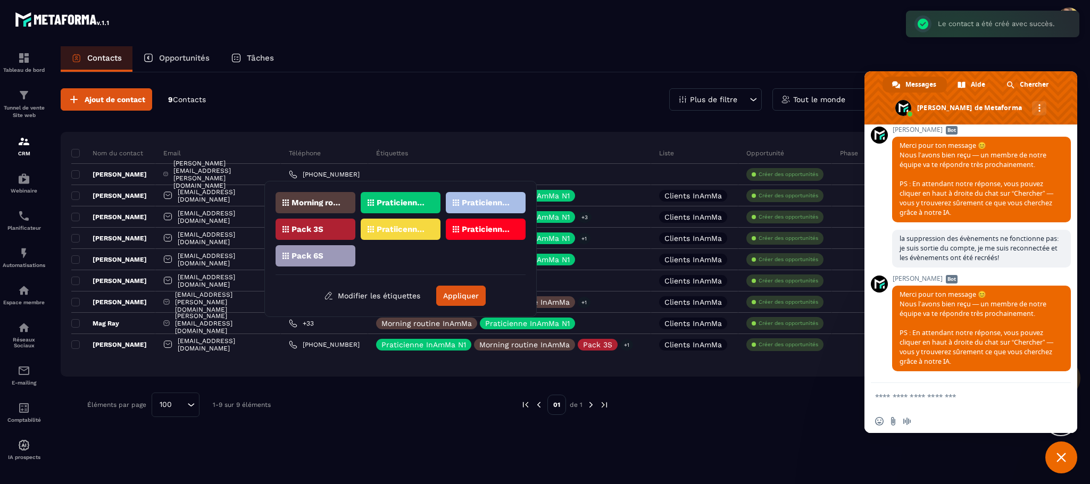
click at [335, 199] on p "Morning routine InAmMa" at bounding box center [317, 202] width 52 height 7
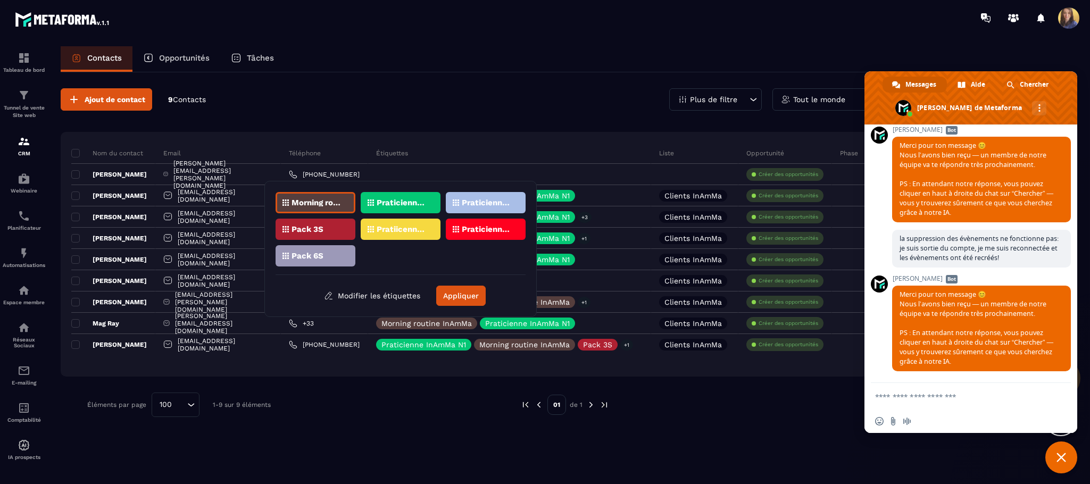
click at [316, 230] on p "Pack 3S" at bounding box center [307, 228] width 32 height 7
click at [323, 254] on p "Pack 6S" at bounding box center [307, 255] width 32 height 7
click at [470, 297] on button "Appliquer" at bounding box center [460, 296] width 49 height 20
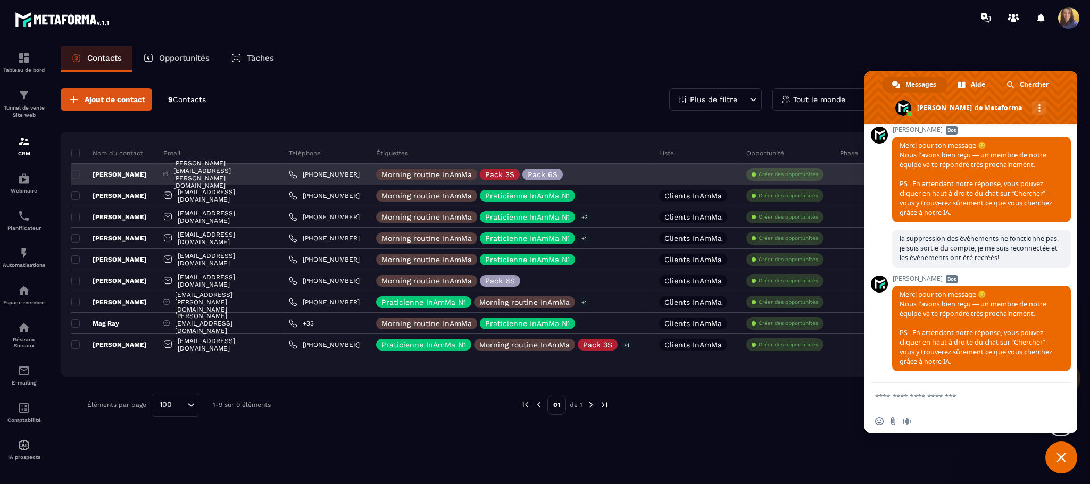
click at [80, 172] on p "[PERSON_NAME]" at bounding box center [109, 174] width 76 height 9
